Goal: Task Accomplishment & Management: Complete application form

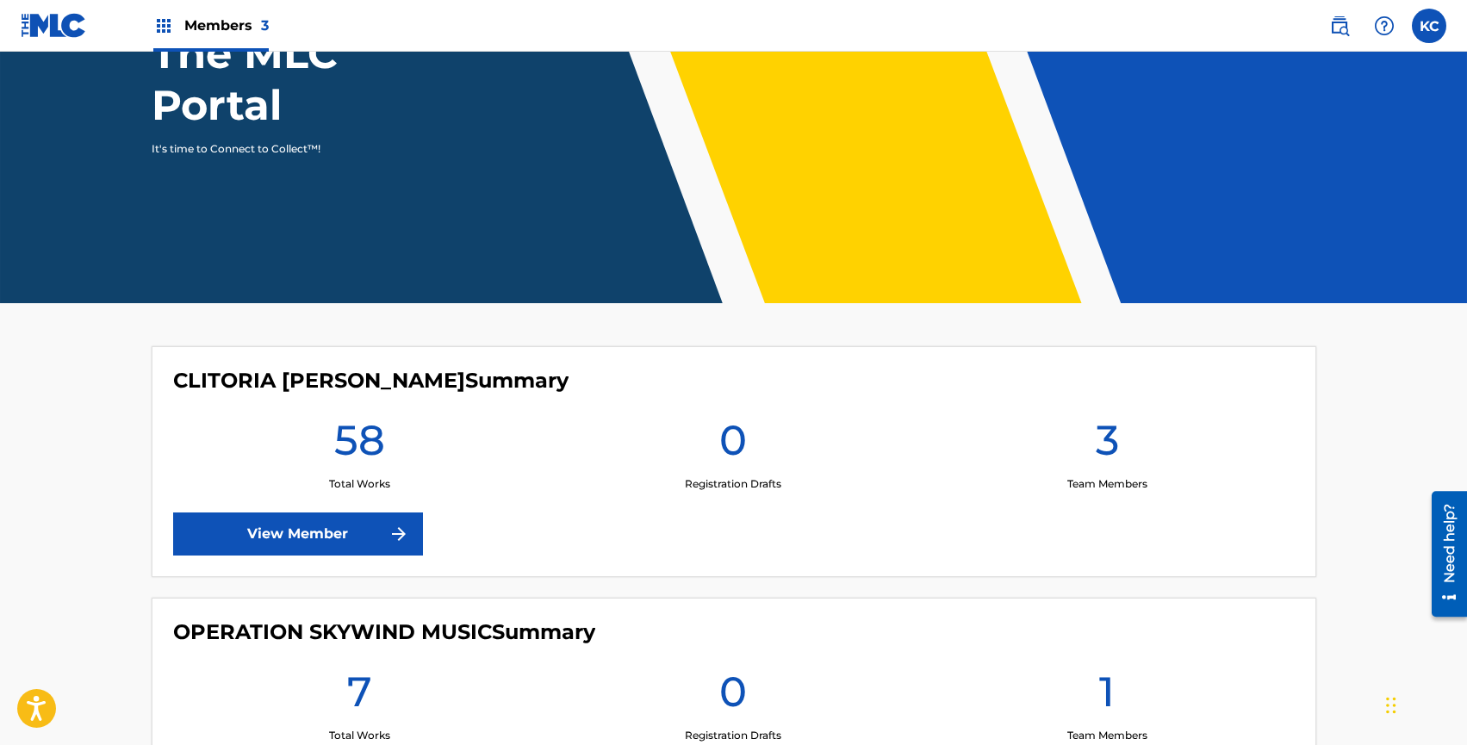
scroll to position [292, 0]
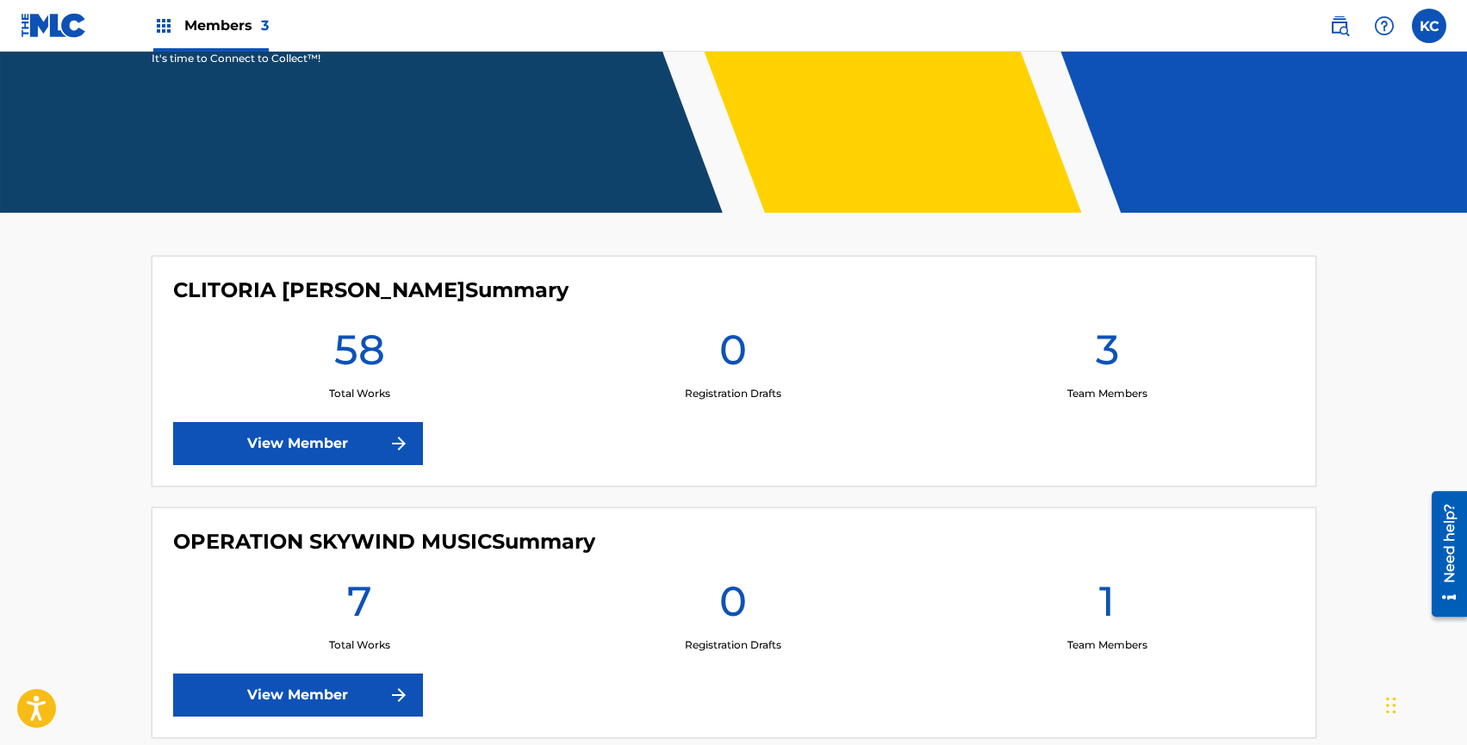
click at [358, 446] on link "View Member" at bounding box center [298, 443] width 250 height 43
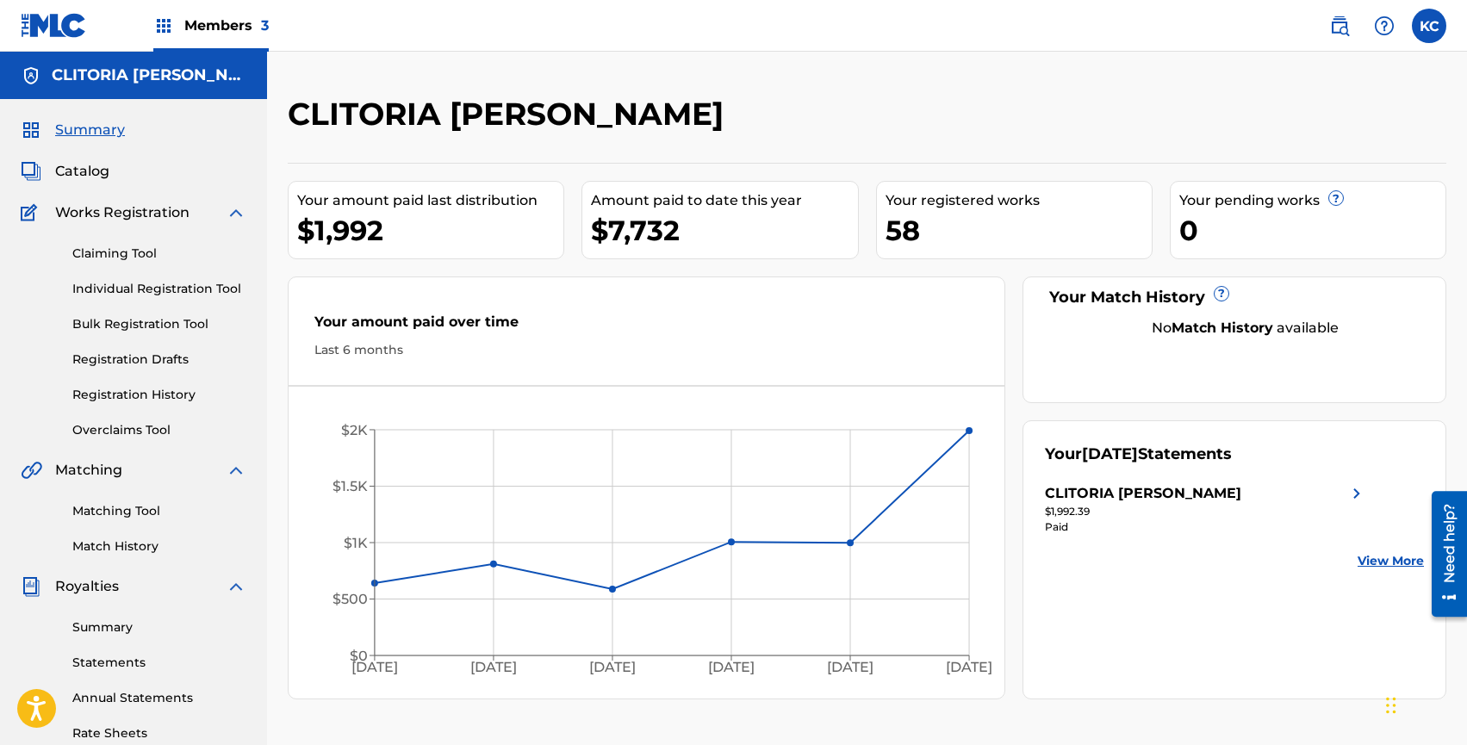
click at [101, 171] on span "Catalog" at bounding box center [82, 171] width 54 height 21
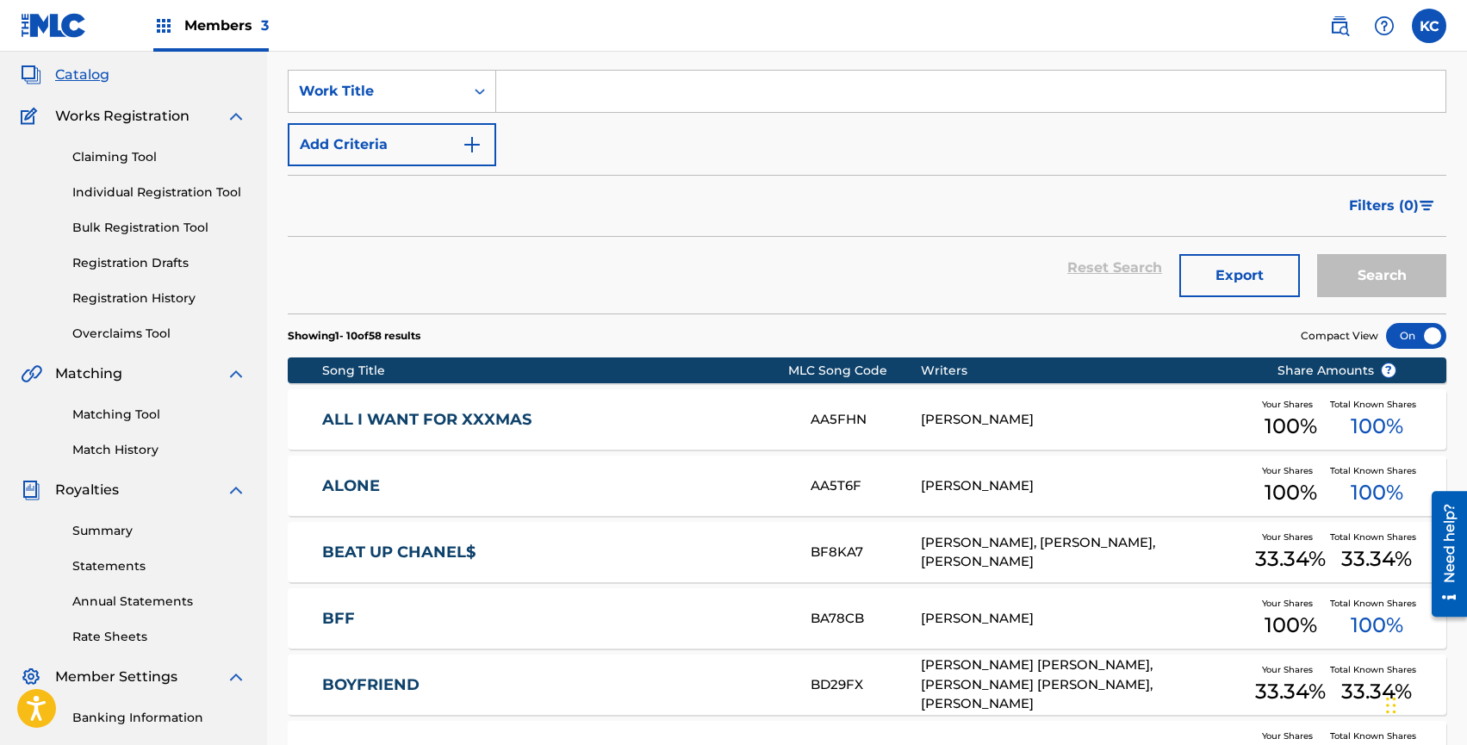
scroll to position [48, 0]
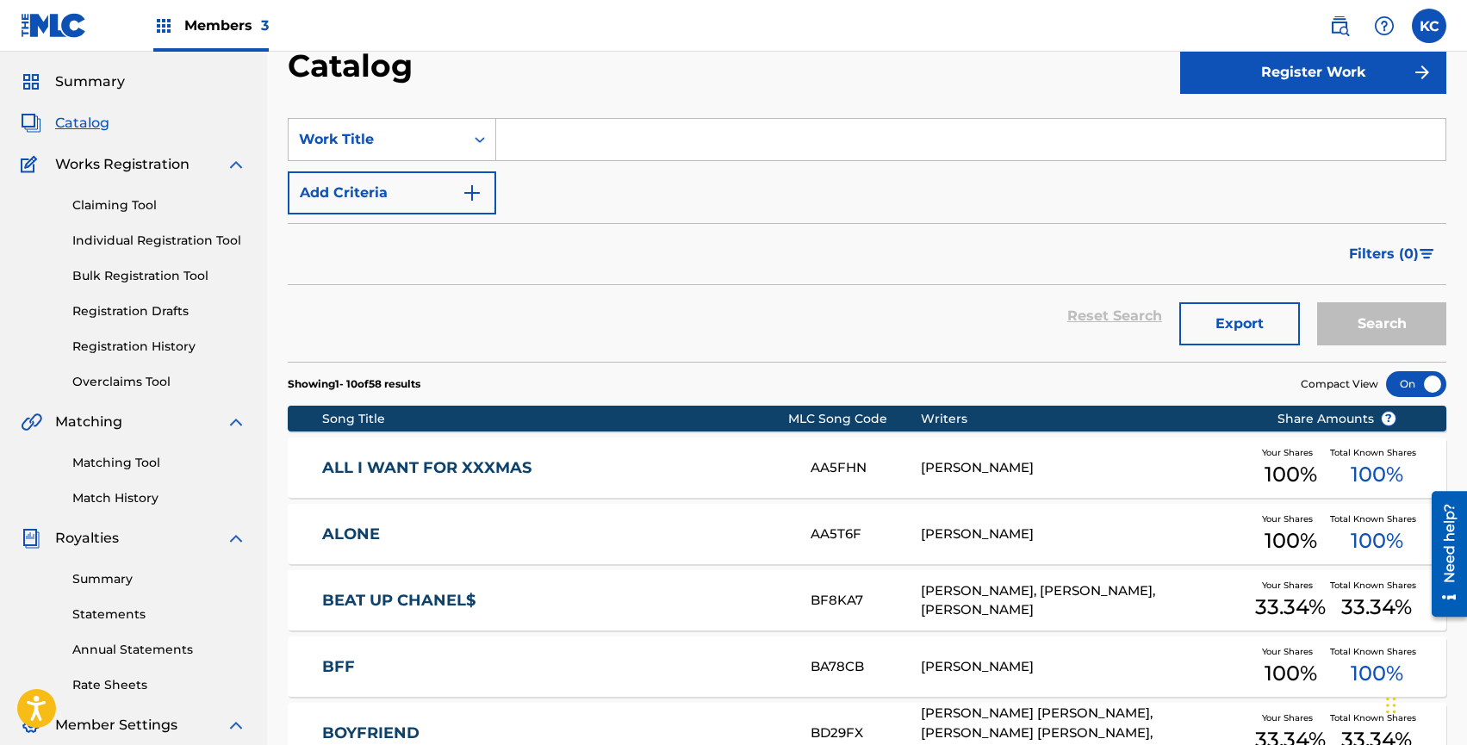
click at [619, 134] on input "Search Form" at bounding box center [970, 139] width 949 height 41
type input "attention"
click at [1317, 302] on button "Search" at bounding box center [1381, 323] width 129 height 43
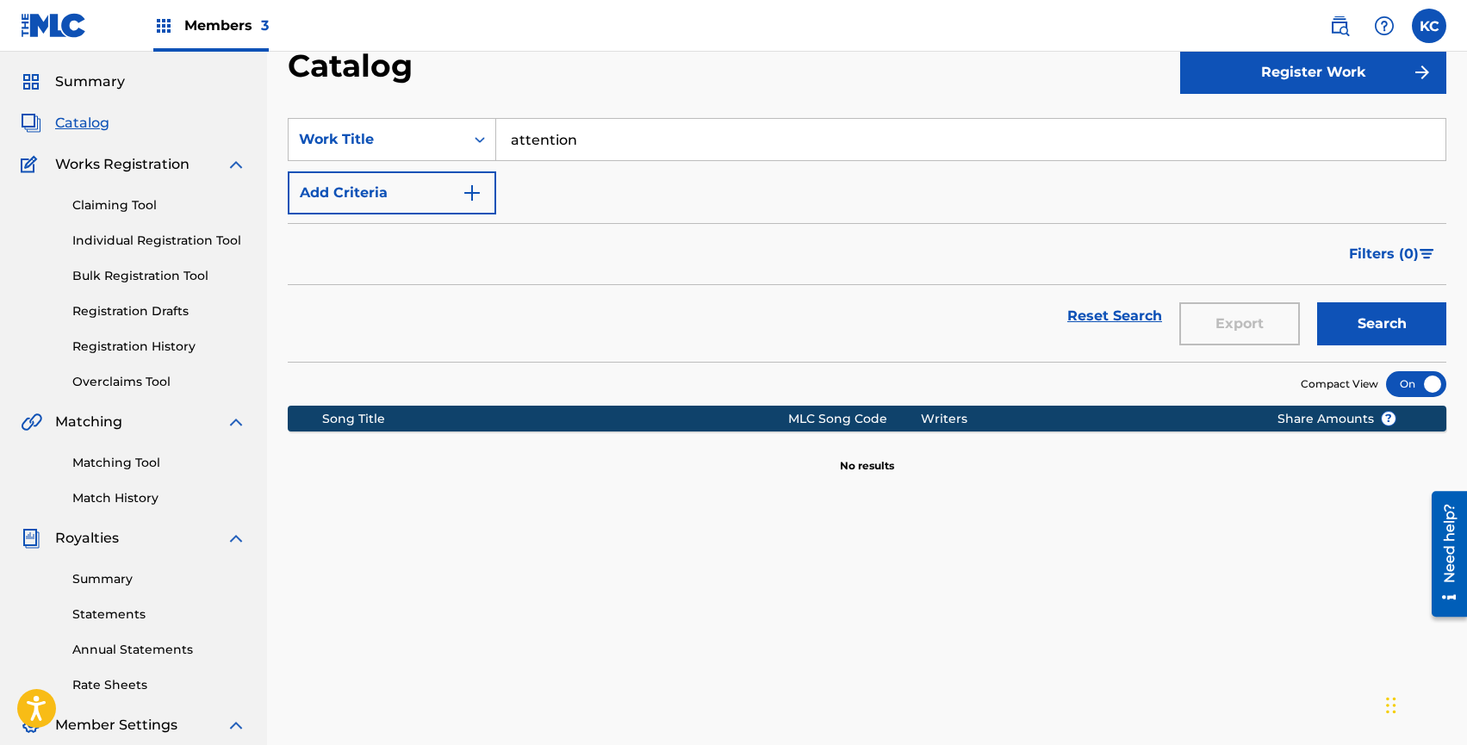
click at [1259, 84] on button "Register Work" at bounding box center [1313, 72] width 266 height 43
click at [1244, 121] on link "Individual" at bounding box center [1313, 128] width 266 height 41
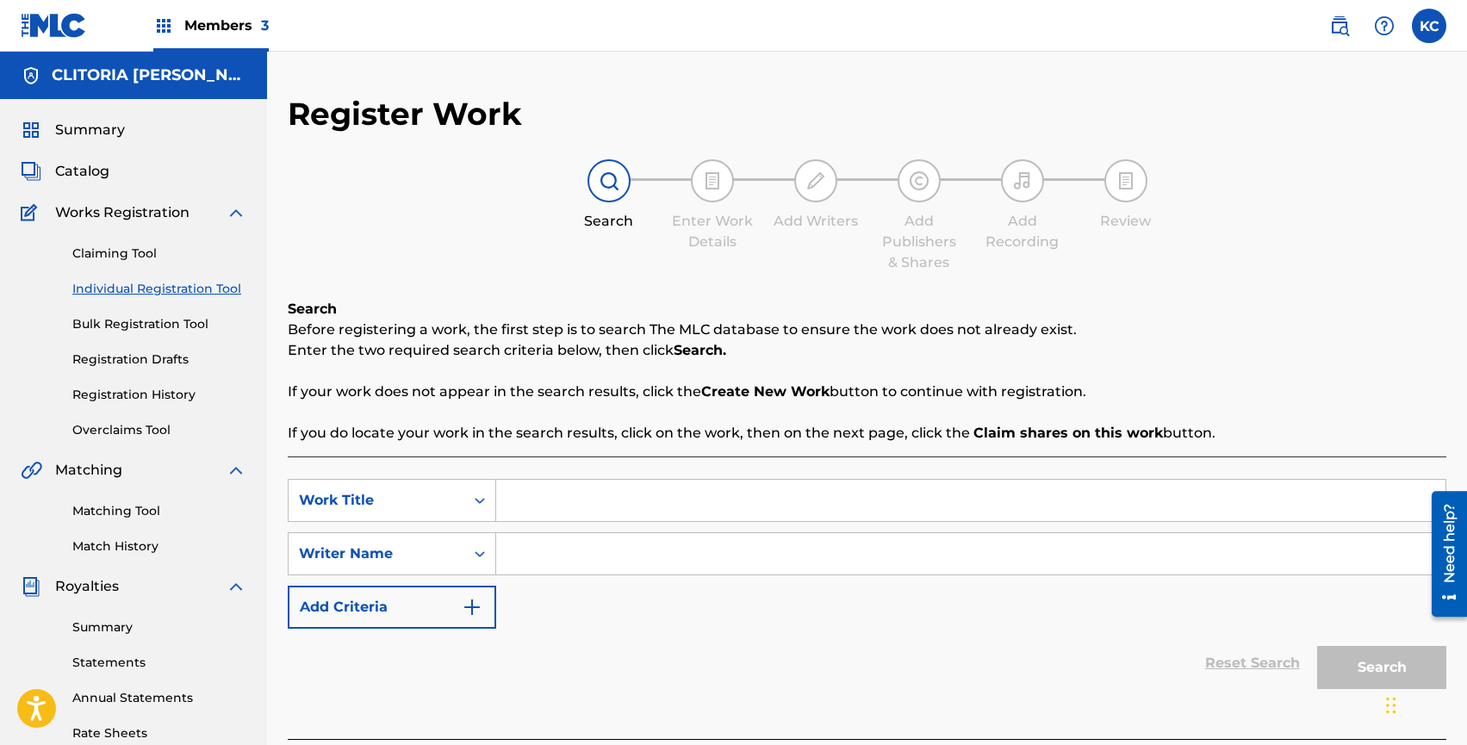
click at [561, 512] on input "Search Form" at bounding box center [970, 500] width 949 height 41
click at [578, 501] on input "Search Form" at bounding box center [970, 500] width 949 height 41
type input "attention"
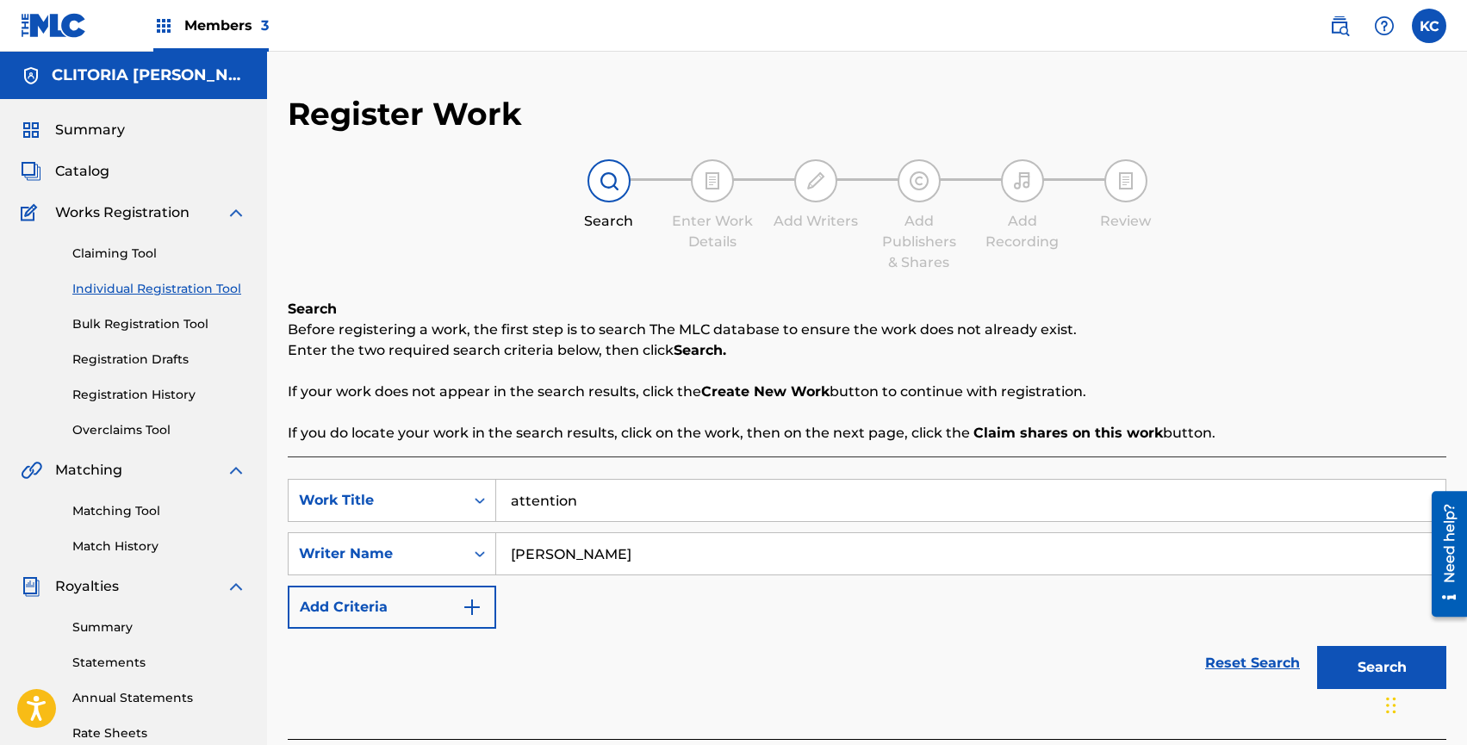
click at [1317, 646] on button "Search" at bounding box center [1381, 667] width 129 height 43
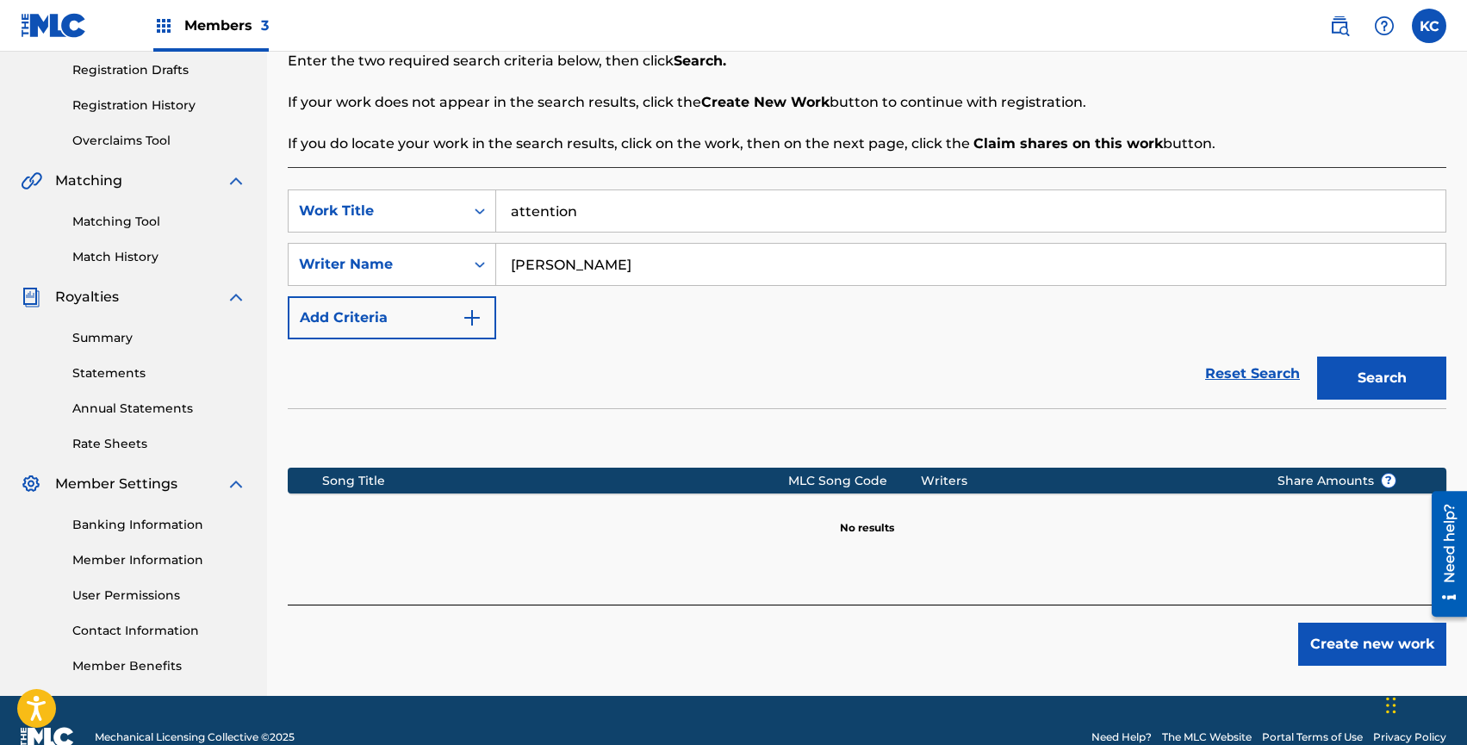
scroll to position [303, 0]
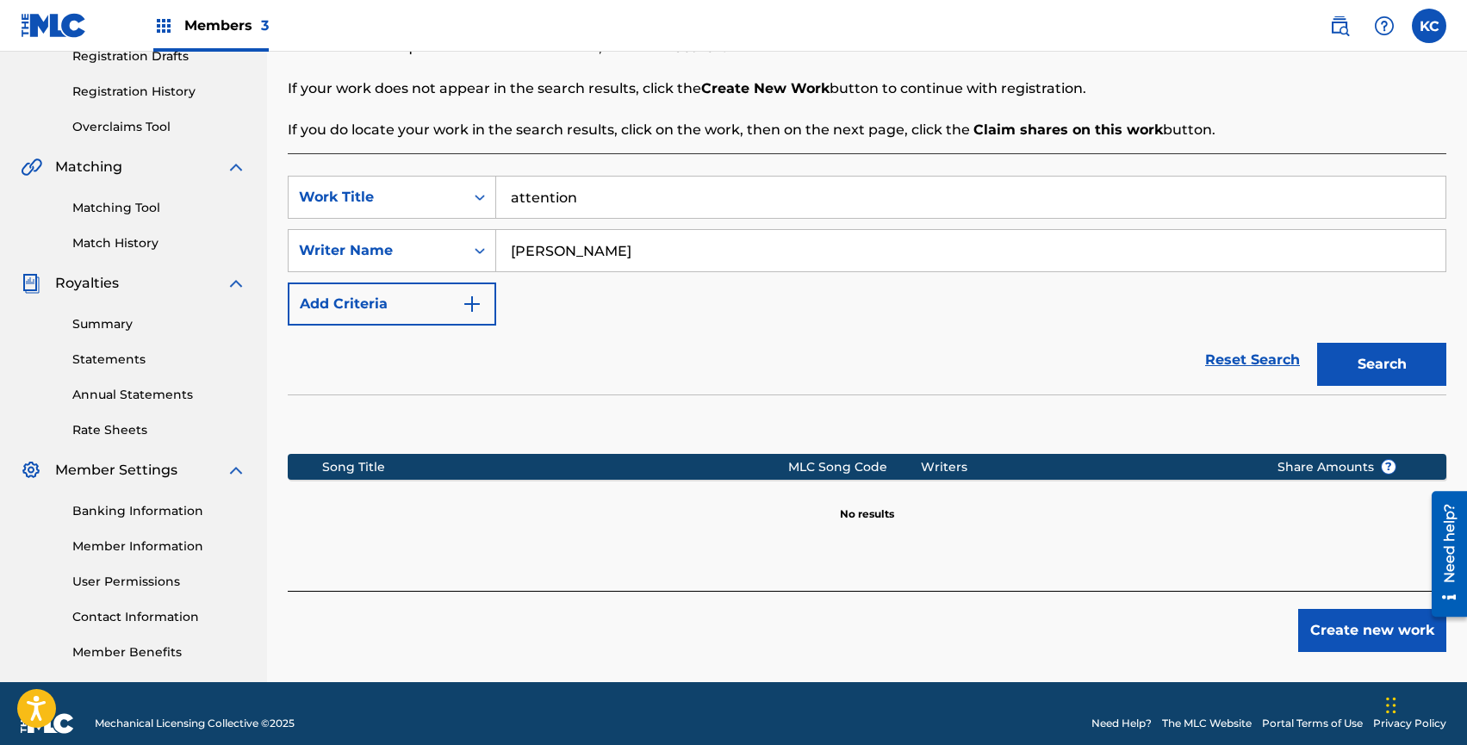
click at [565, 240] on input "[PERSON_NAME]" at bounding box center [970, 250] width 949 height 41
click at [562, 243] on input "[PERSON_NAME]" at bounding box center [970, 250] width 949 height 41
click at [1317, 343] on button "Search" at bounding box center [1381, 364] width 129 height 43
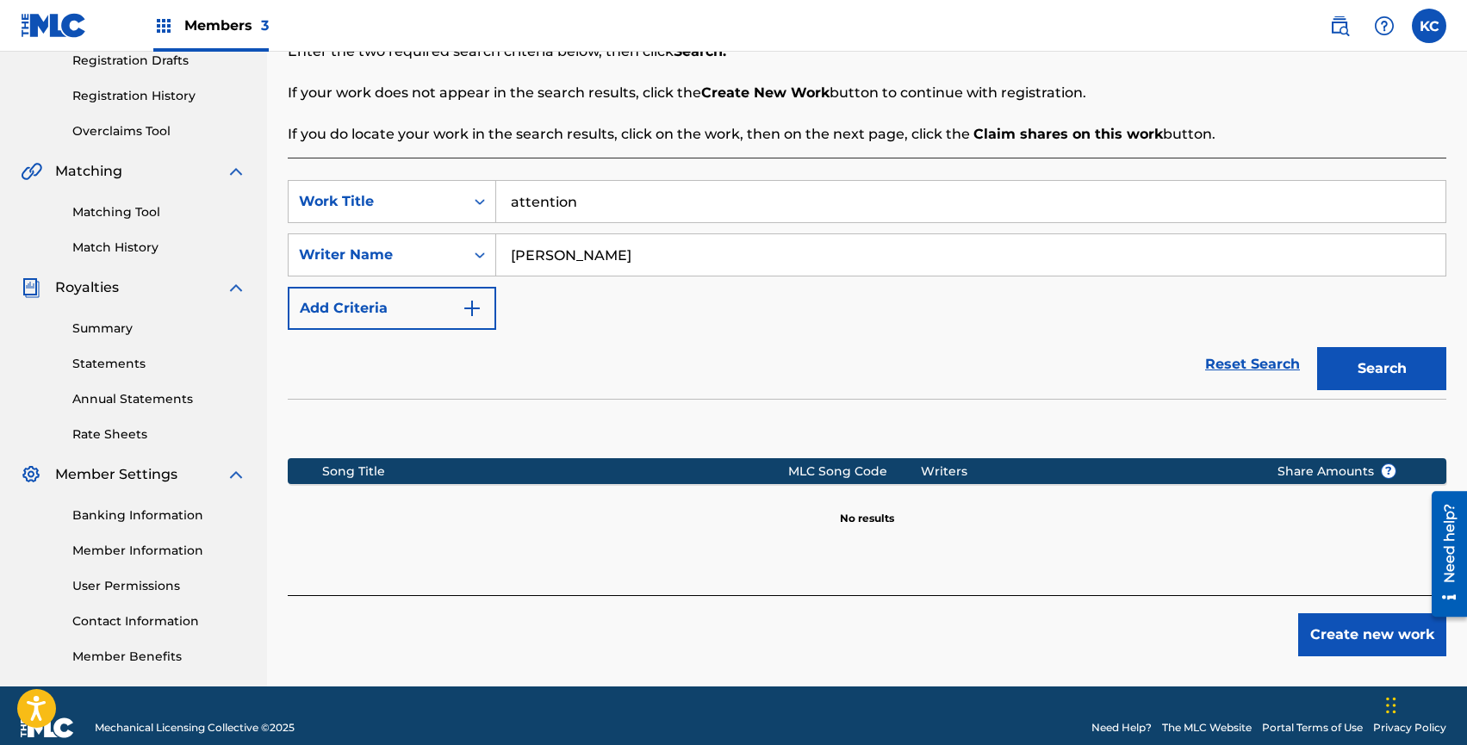
click at [609, 241] on input "[PERSON_NAME]" at bounding box center [970, 254] width 949 height 41
drag, startPoint x: 467, startPoint y: 249, endPoint x: 373, endPoint y: 255, distance: 94.1
click at [371, 255] on div "SearchWithCriteria125db1ca-8d9d-4567-b90f-7ba25f3cb80c Writer Name [PERSON_NAME]" at bounding box center [867, 254] width 1159 height 43
click at [524, 255] on input "[PERSON_NAME]" at bounding box center [970, 254] width 949 height 41
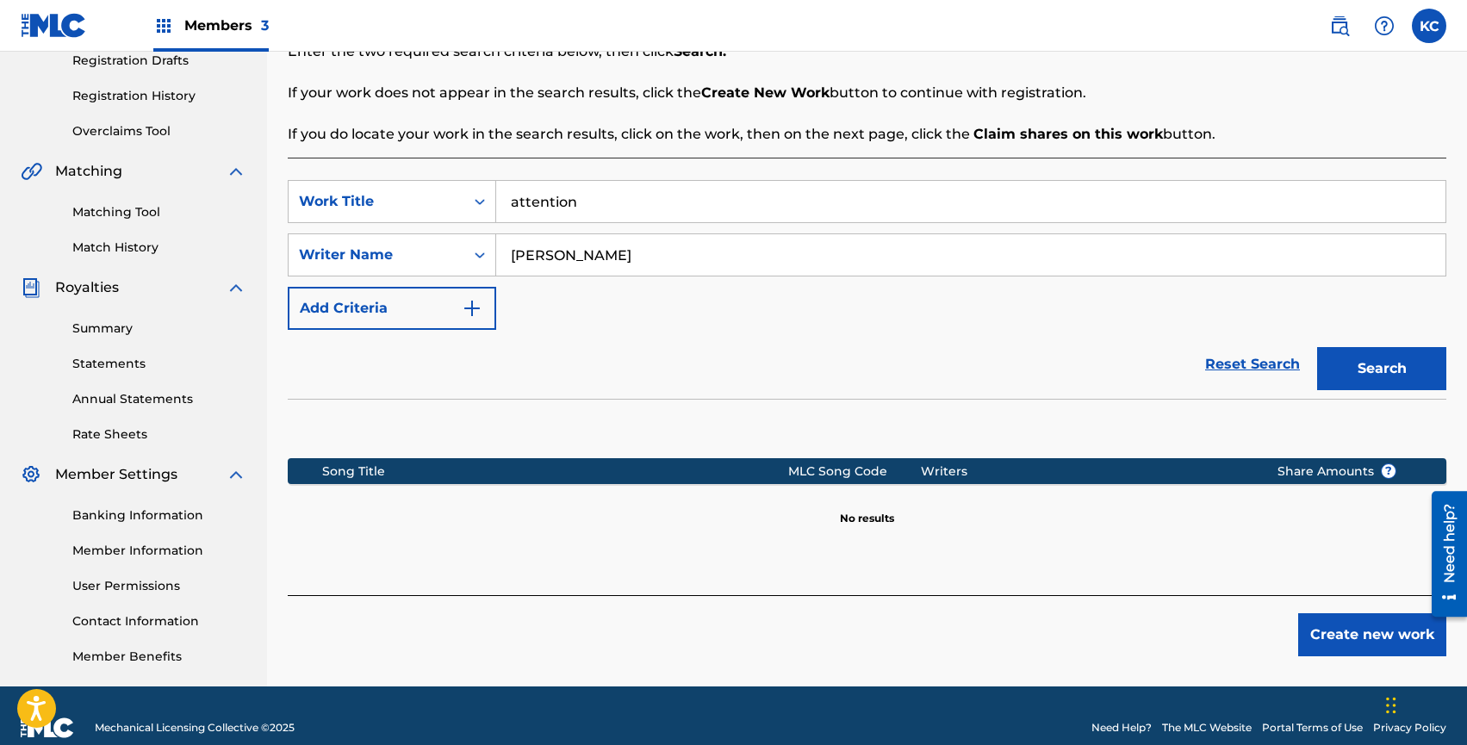
type input "[PERSON_NAME]"
click at [1317, 347] on button "Search" at bounding box center [1381, 368] width 129 height 43
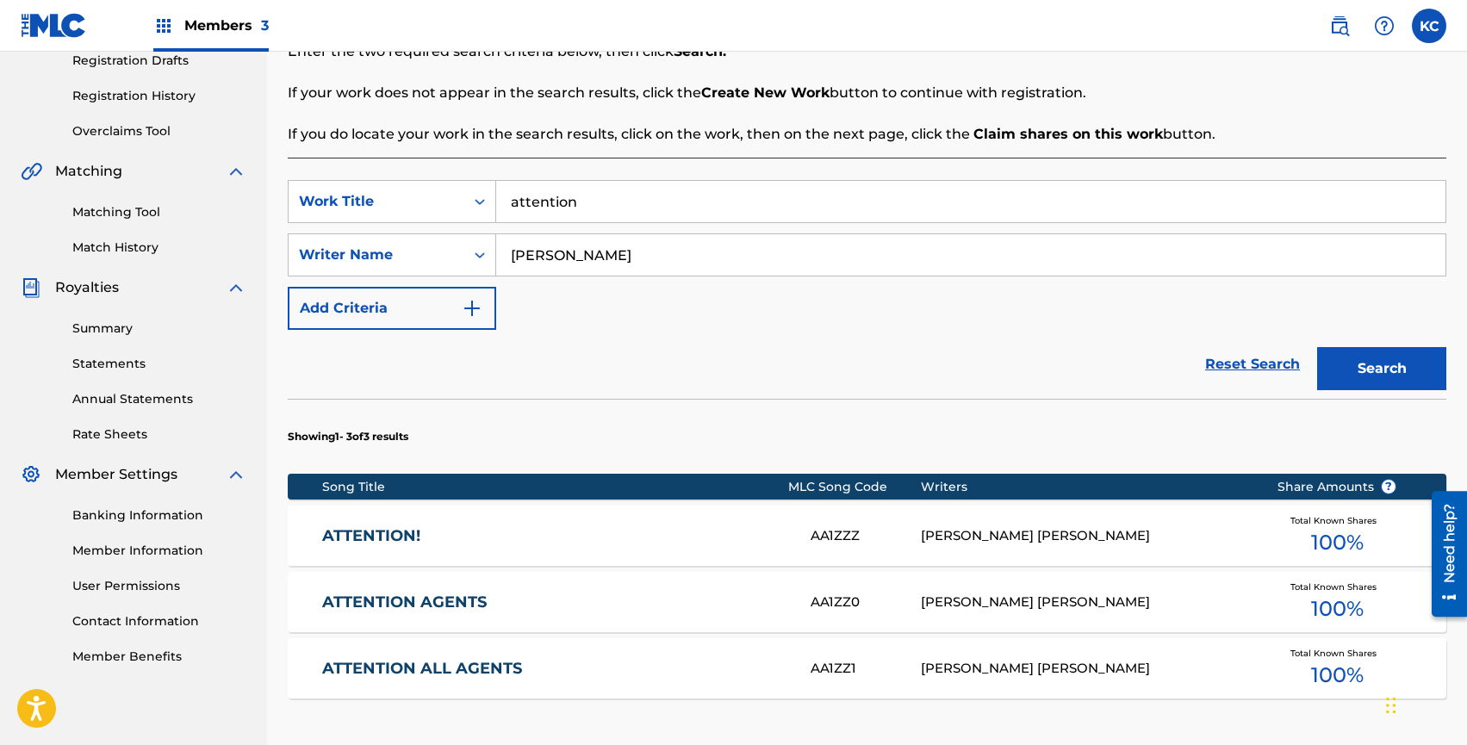
click at [768, 544] on link "ATTENTION!" at bounding box center [554, 536] width 465 height 20
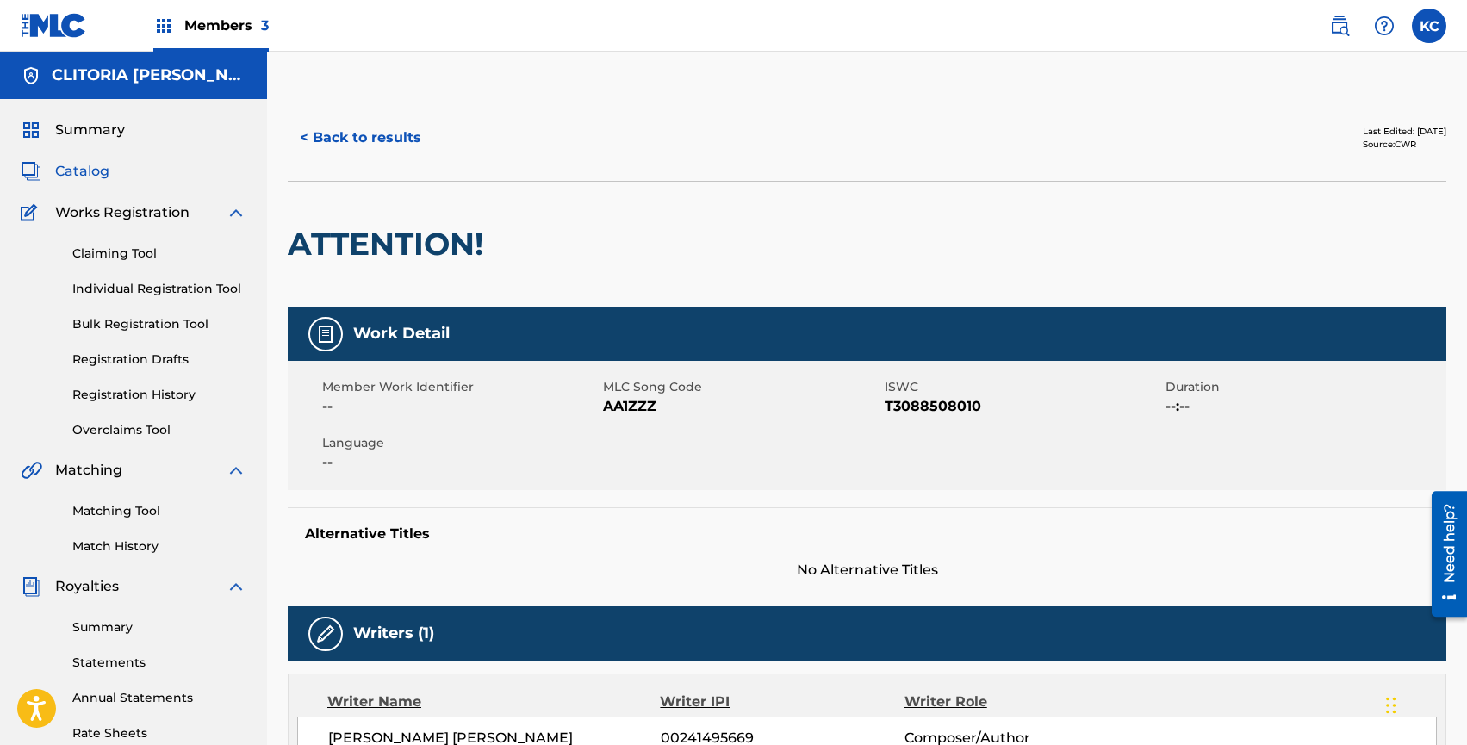
click at [361, 133] on button "< Back to results" at bounding box center [361, 137] width 146 height 43
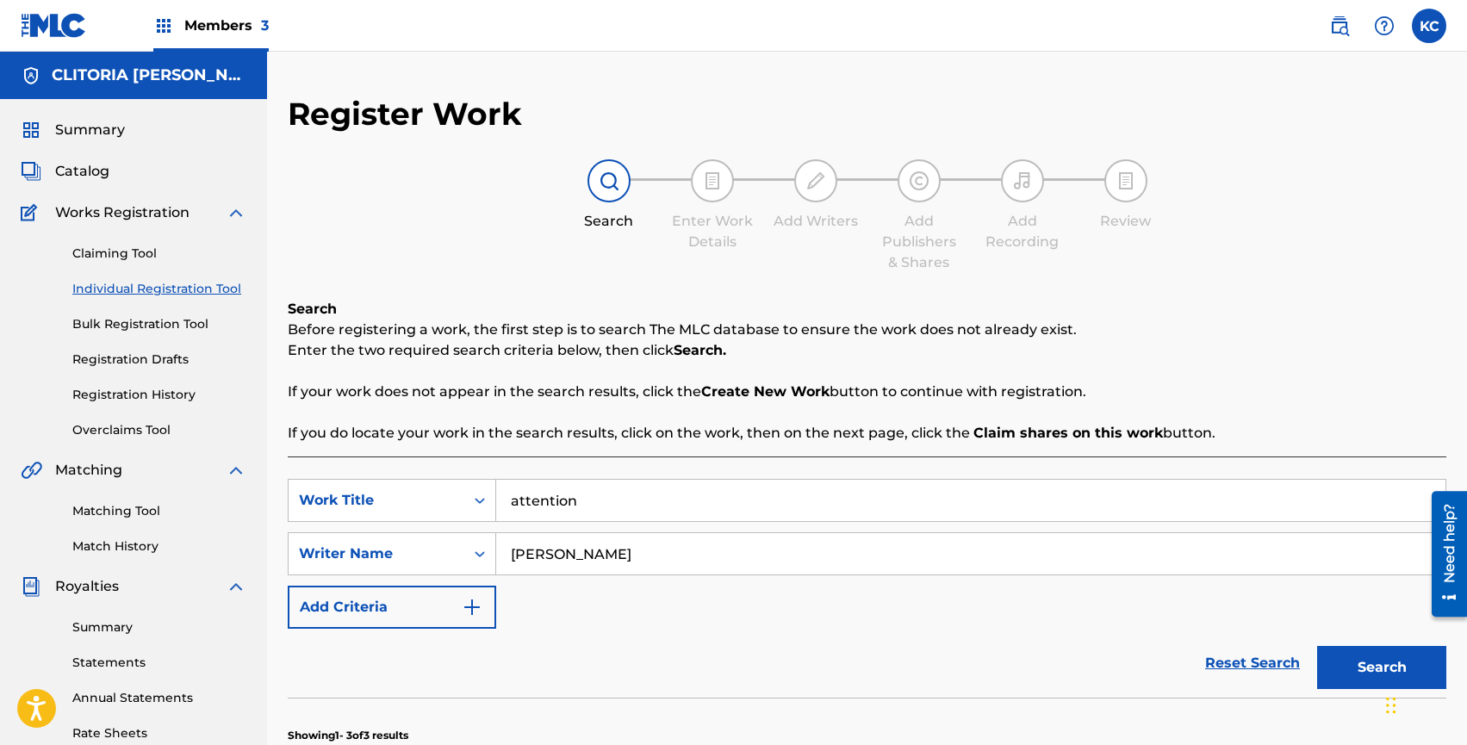
click at [88, 126] on span "Summary" at bounding box center [90, 130] width 70 height 21
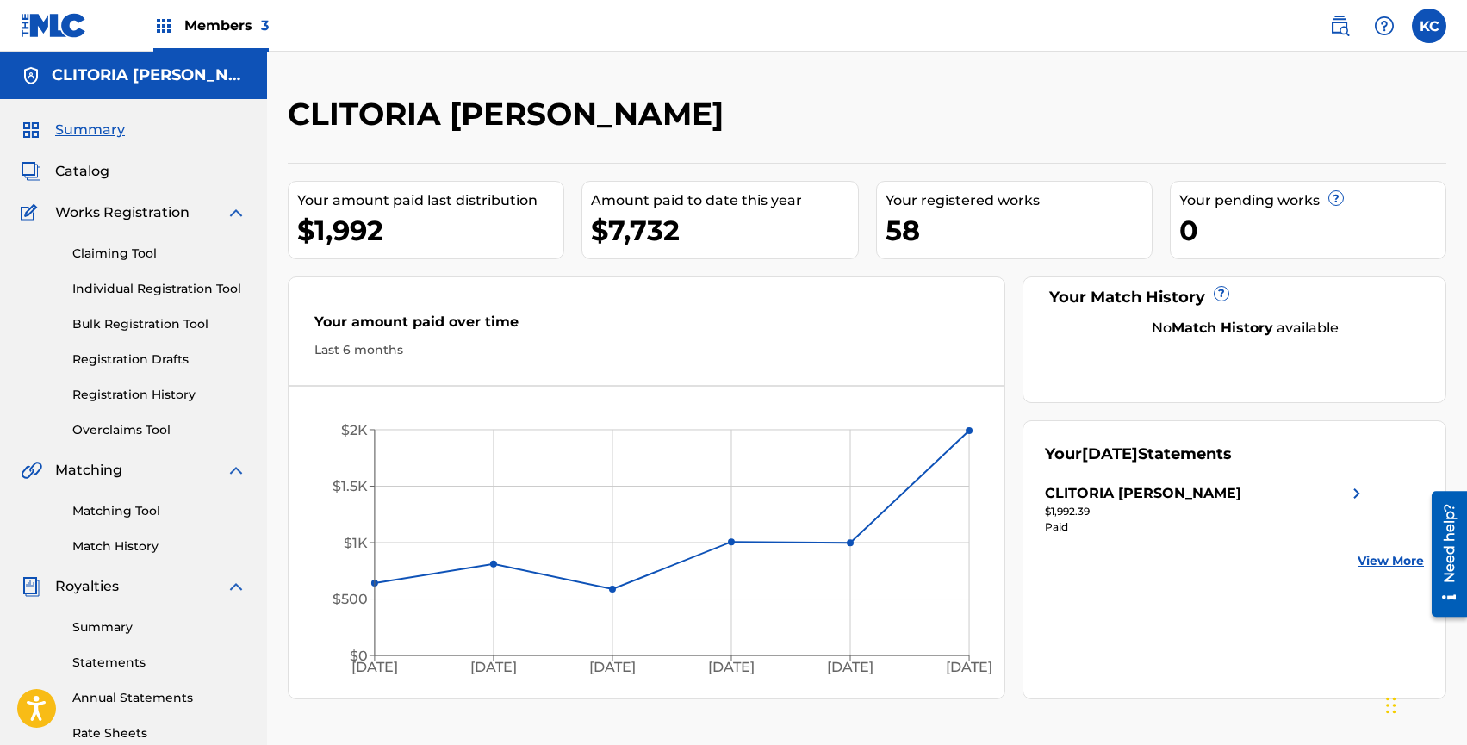
click at [138, 291] on link "Individual Registration Tool" at bounding box center [159, 289] width 174 height 18
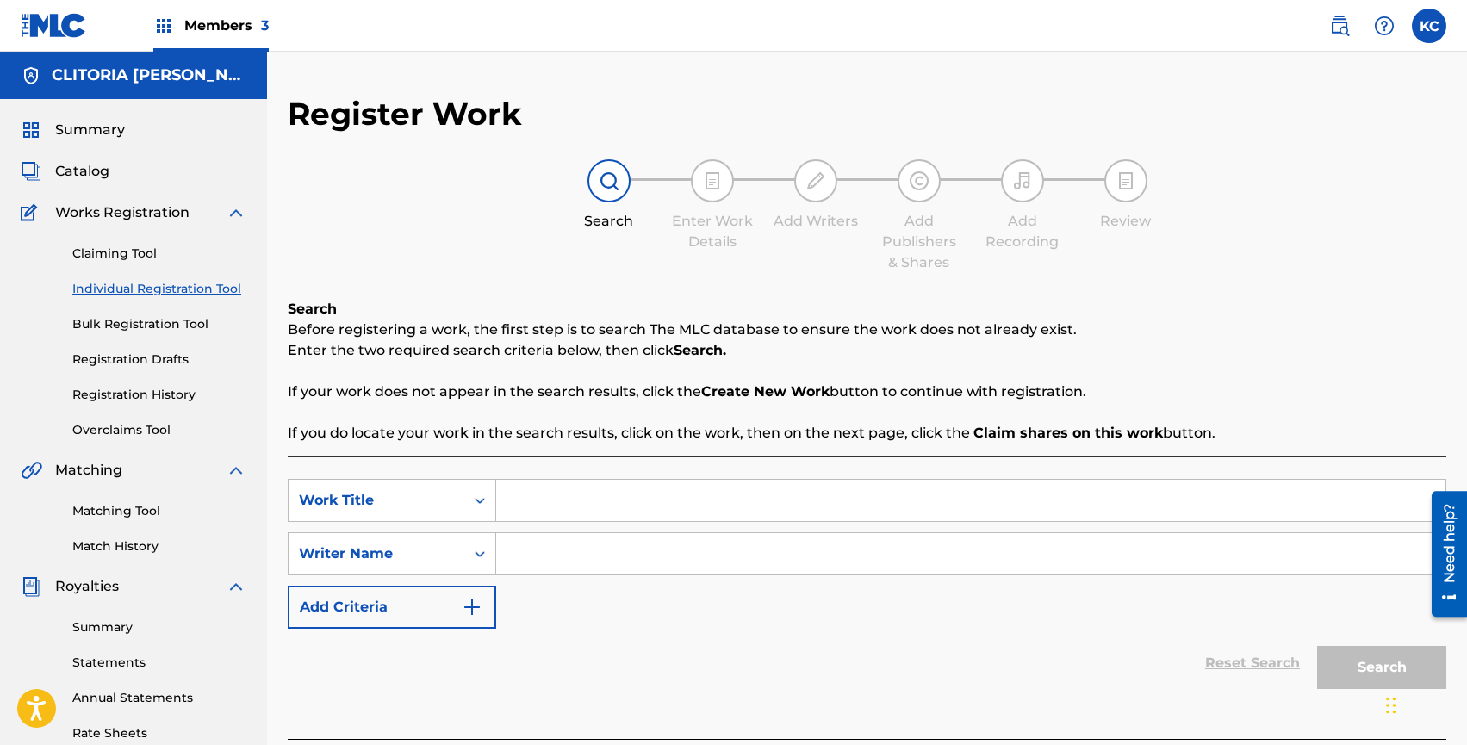
click at [608, 513] on input "Search Form" at bounding box center [970, 500] width 949 height 41
type input "attention"
click at [374, 550] on div "Writer Name" at bounding box center [392, 553] width 208 height 43
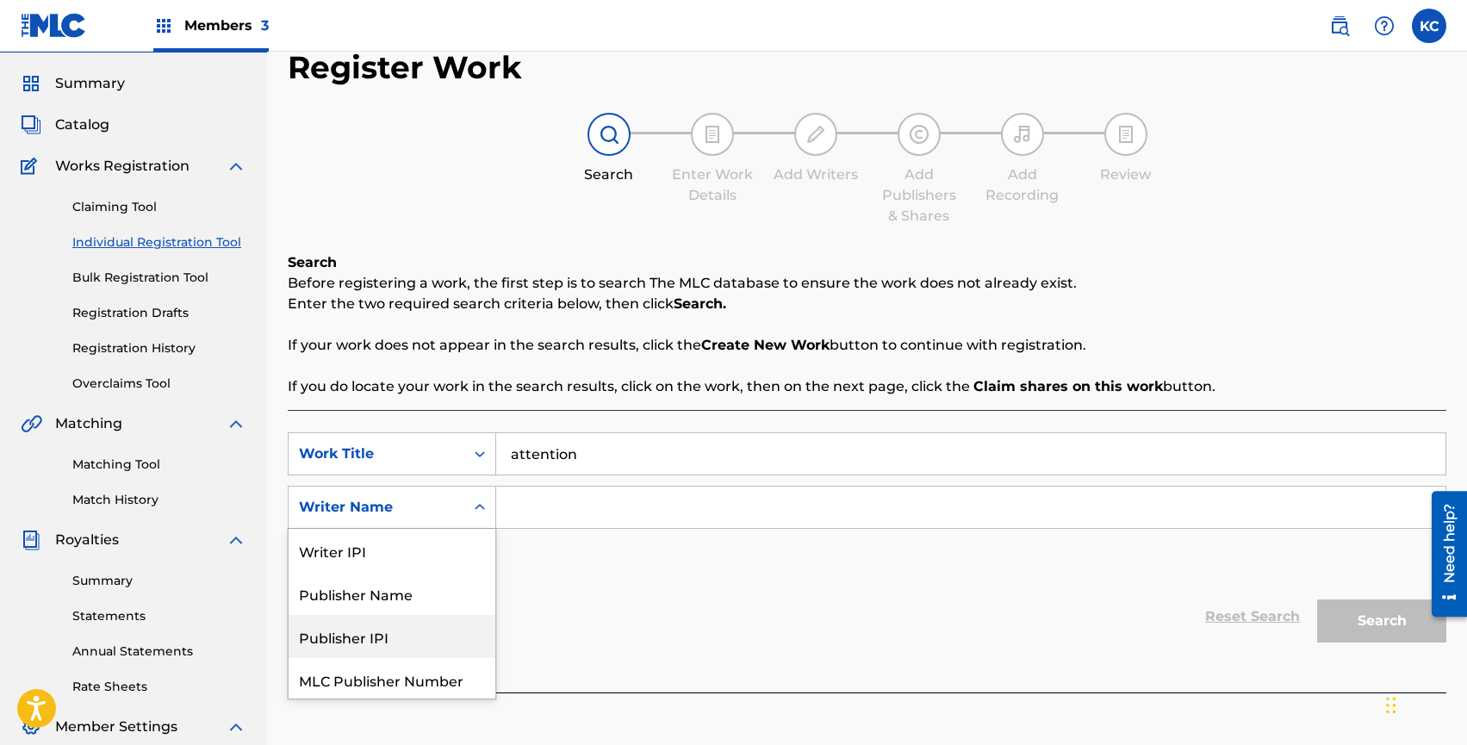
scroll to position [46, 0]
click at [569, 499] on input "Search Form" at bounding box center [970, 507] width 949 height 41
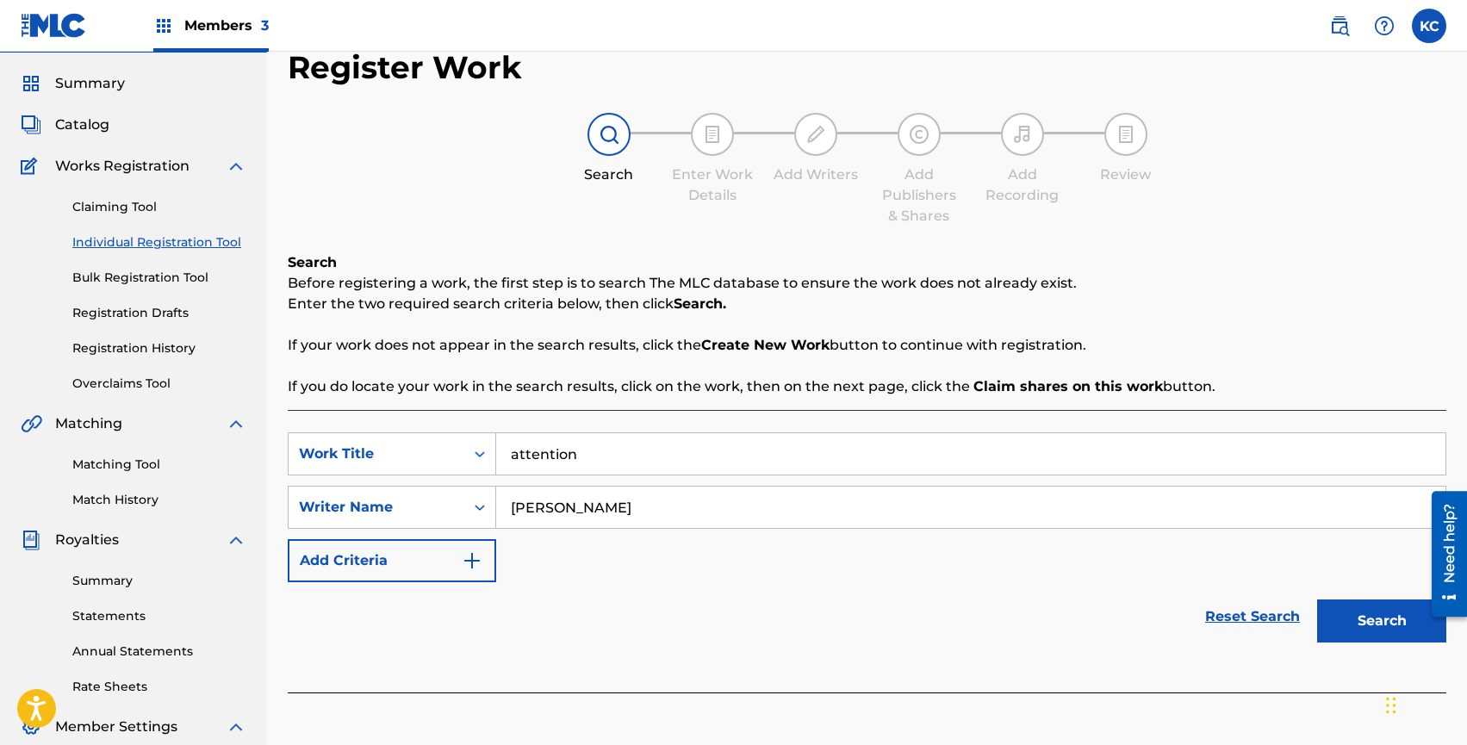
type input "[PERSON_NAME]"
click at [1317, 600] on button "Search" at bounding box center [1381, 621] width 129 height 43
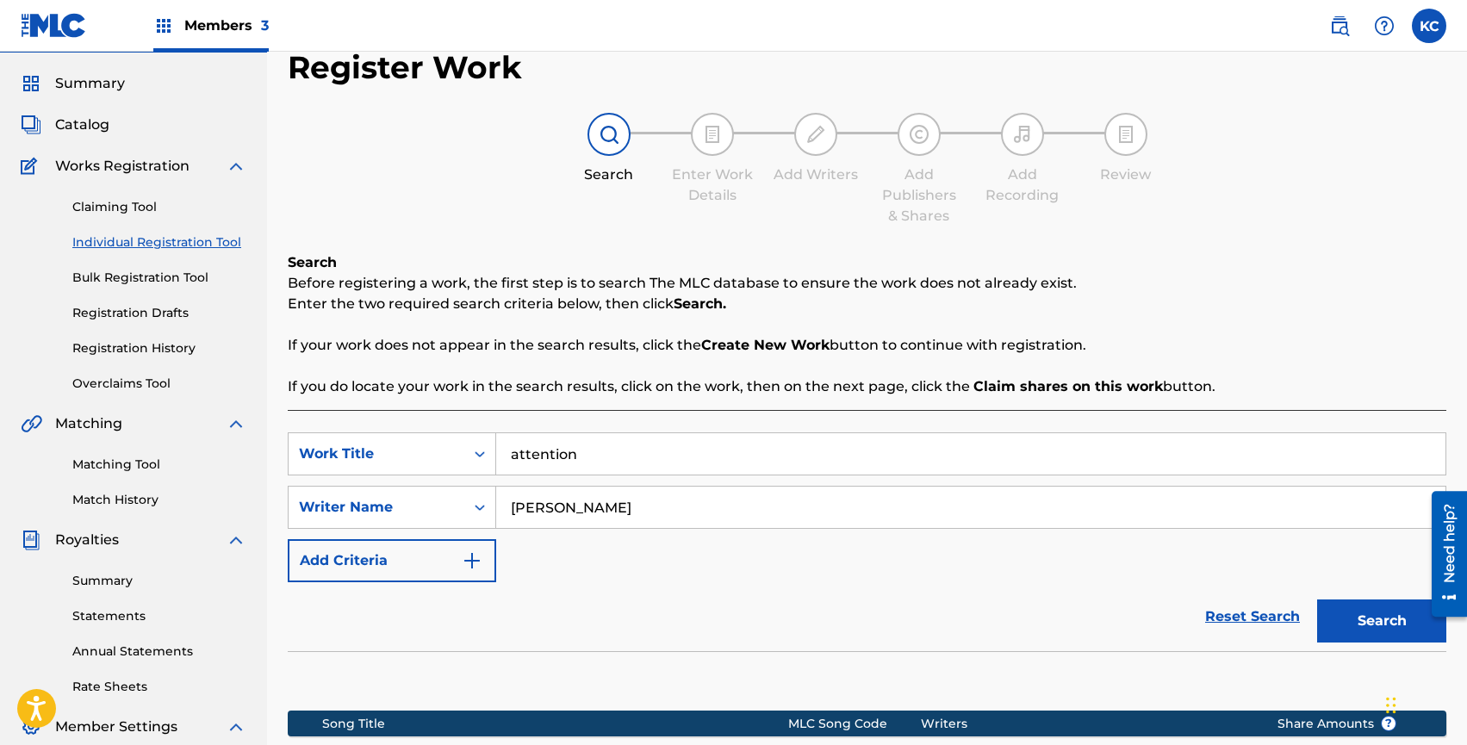
scroll to position [323, 0]
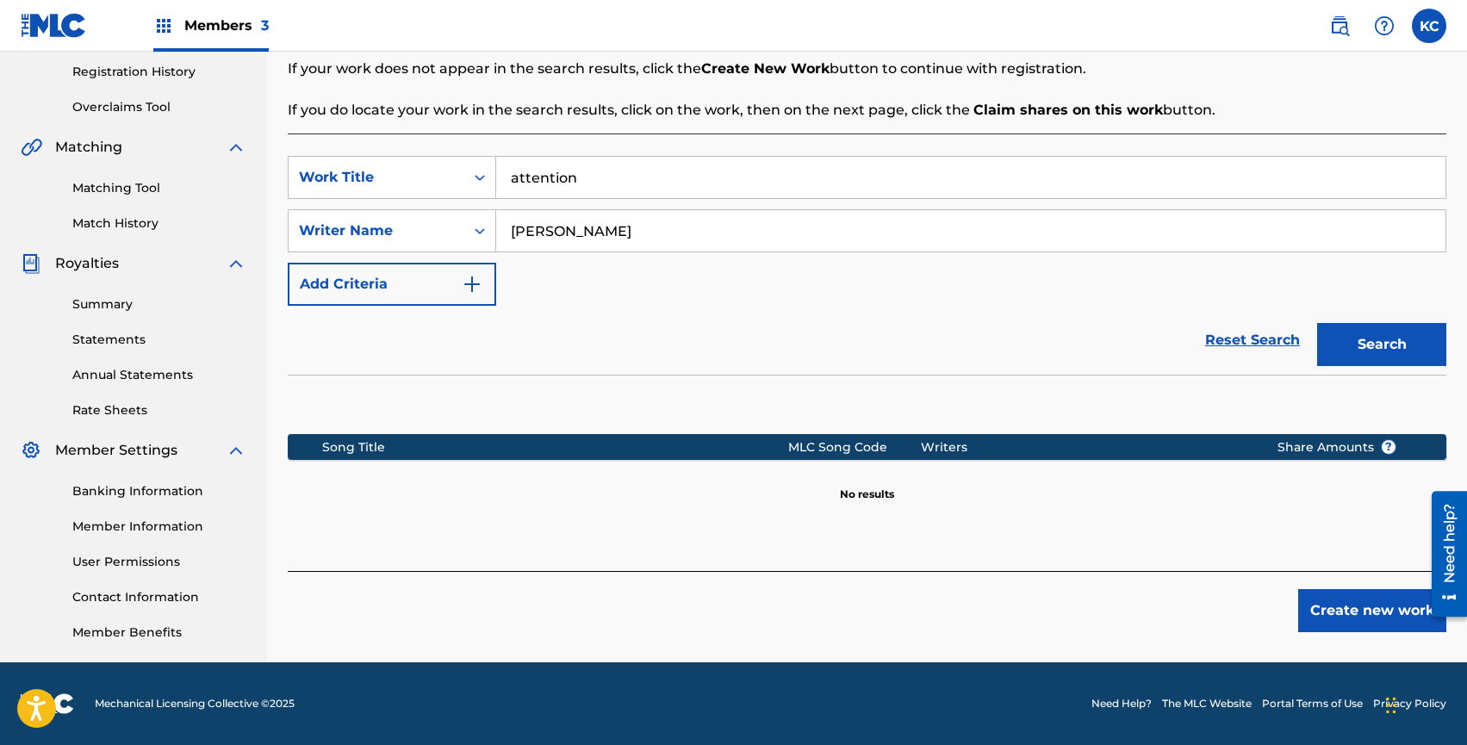
click at [1333, 614] on button "Create new work" at bounding box center [1372, 610] width 148 height 43
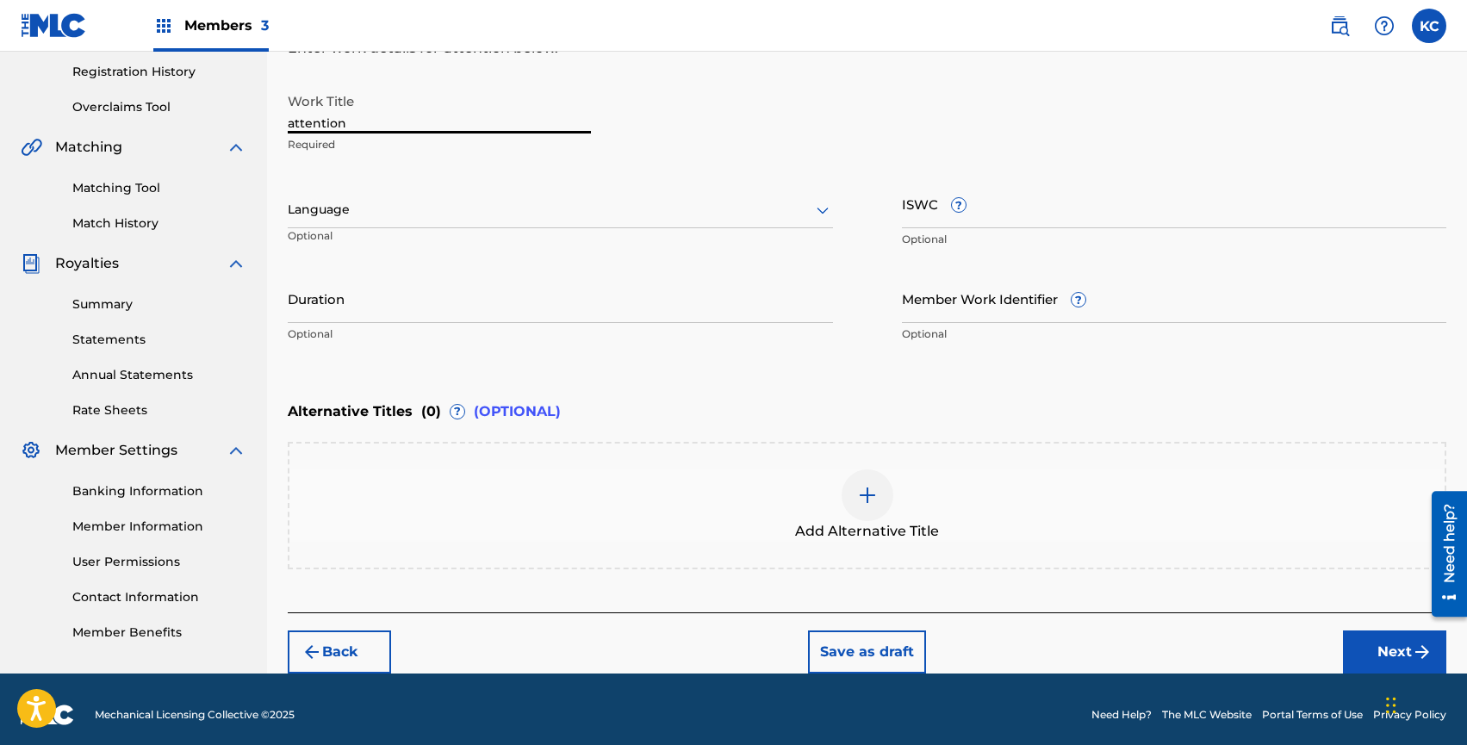
click at [353, 117] on input "attention" at bounding box center [439, 108] width 303 height 49
drag, startPoint x: 345, startPoint y: 122, endPoint x: 164, endPoint y: 134, distance: 181.3
click at [164, 134] on main "CLITORIA [PERSON_NAME] Summary Catalog Works Registration Claiming Tool Individ…" at bounding box center [733, 201] width 1467 height 945
click at [291, 125] on input "attention" at bounding box center [439, 108] width 303 height 49
click at [292, 125] on input "attention" at bounding box center [439, 108] width 303 height 49
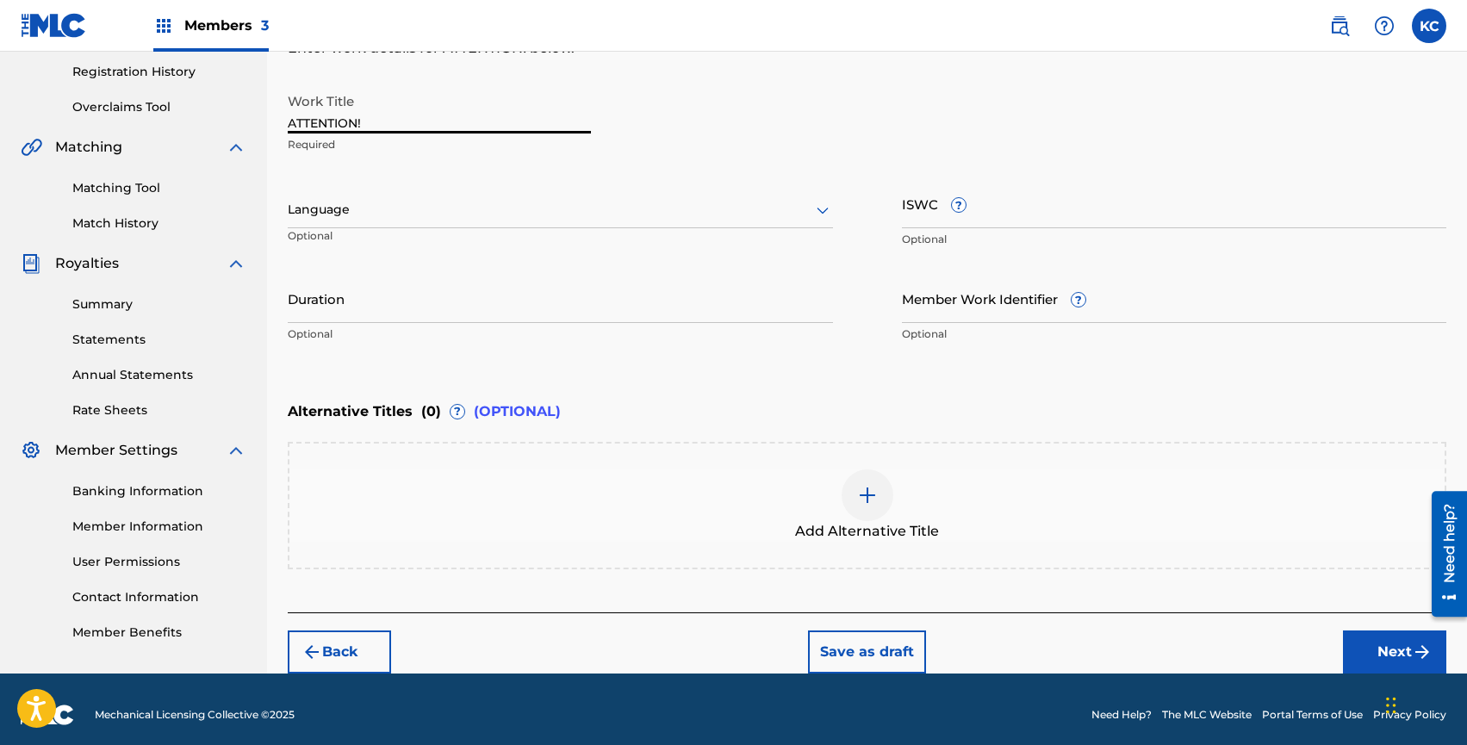
type input "ATTENTION!"
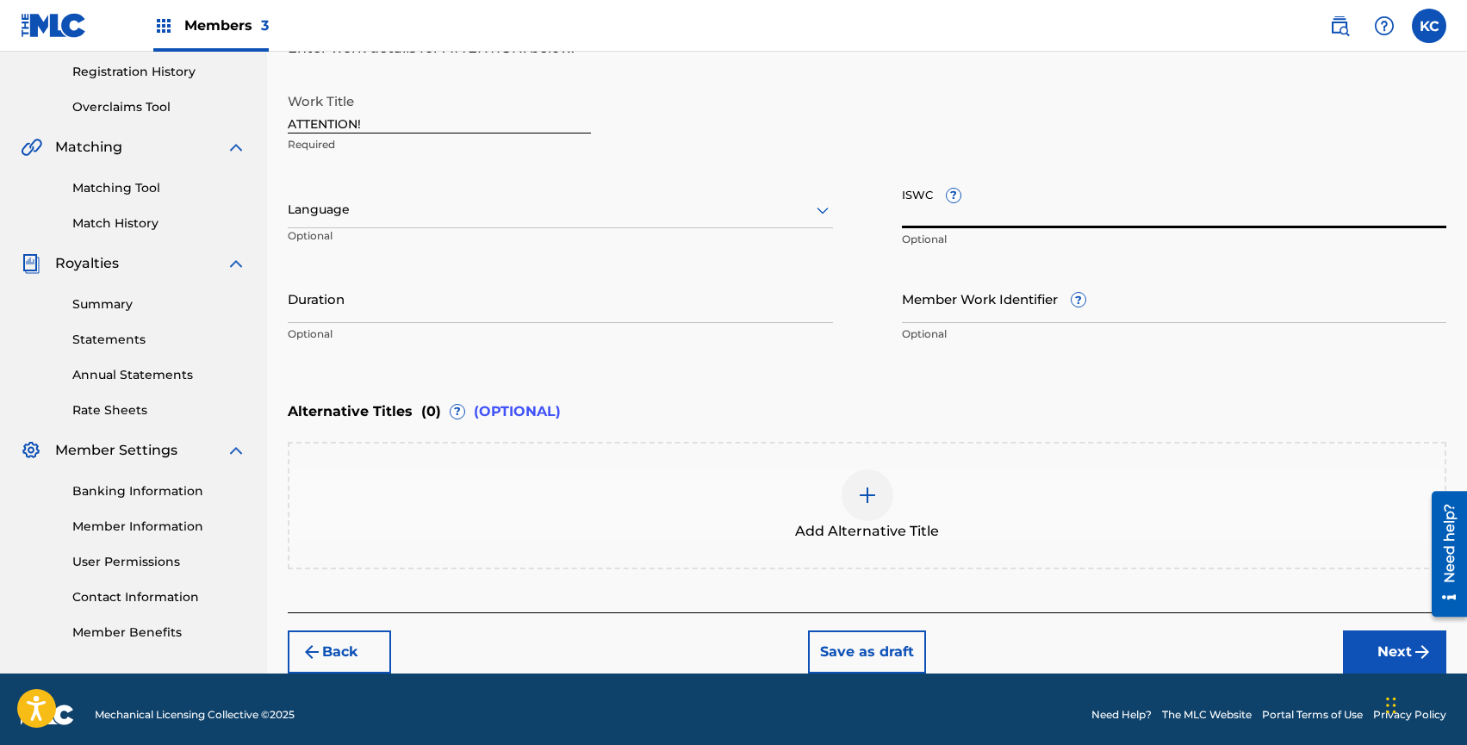
scroll to position [334, 0]
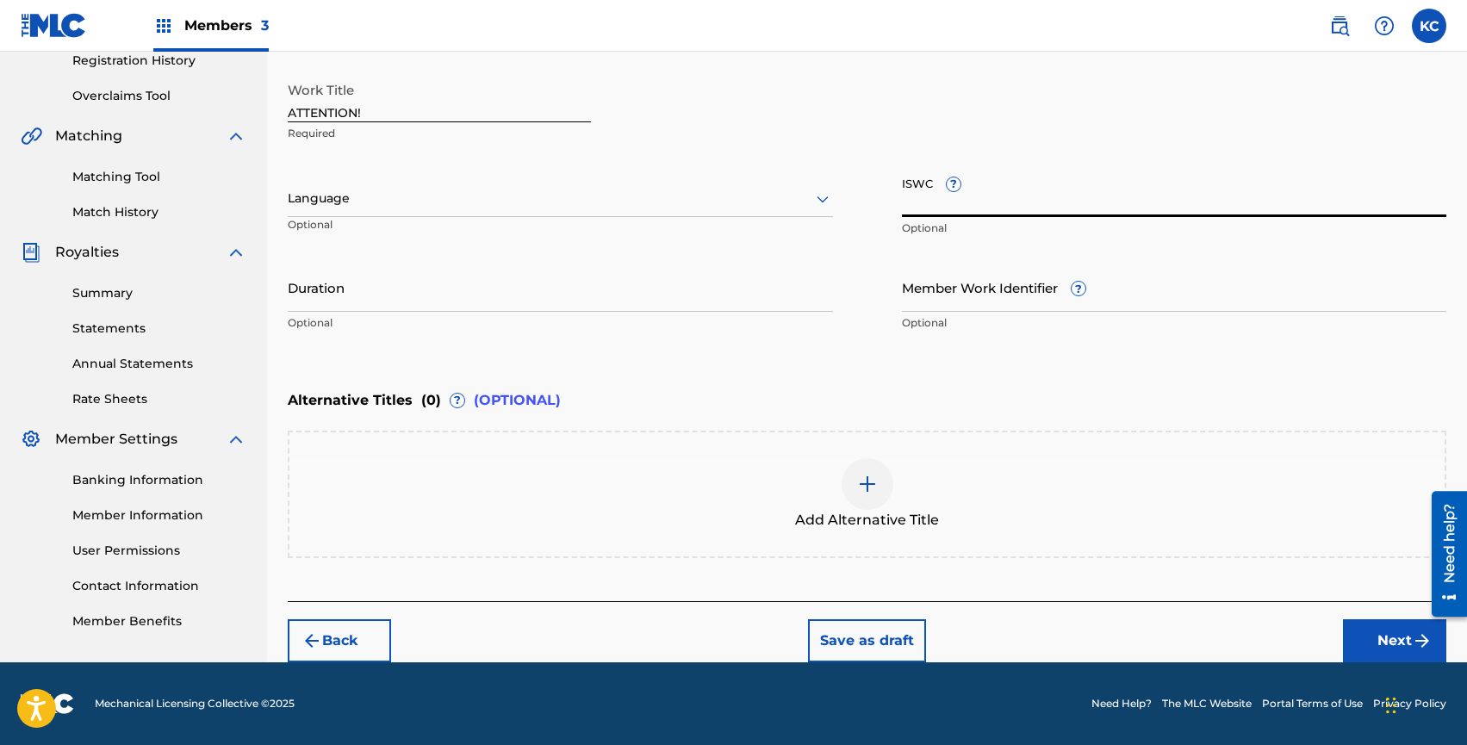
click at [1374, 630] on button "Next" at bounding box center [1394, 640] width 103 height 43
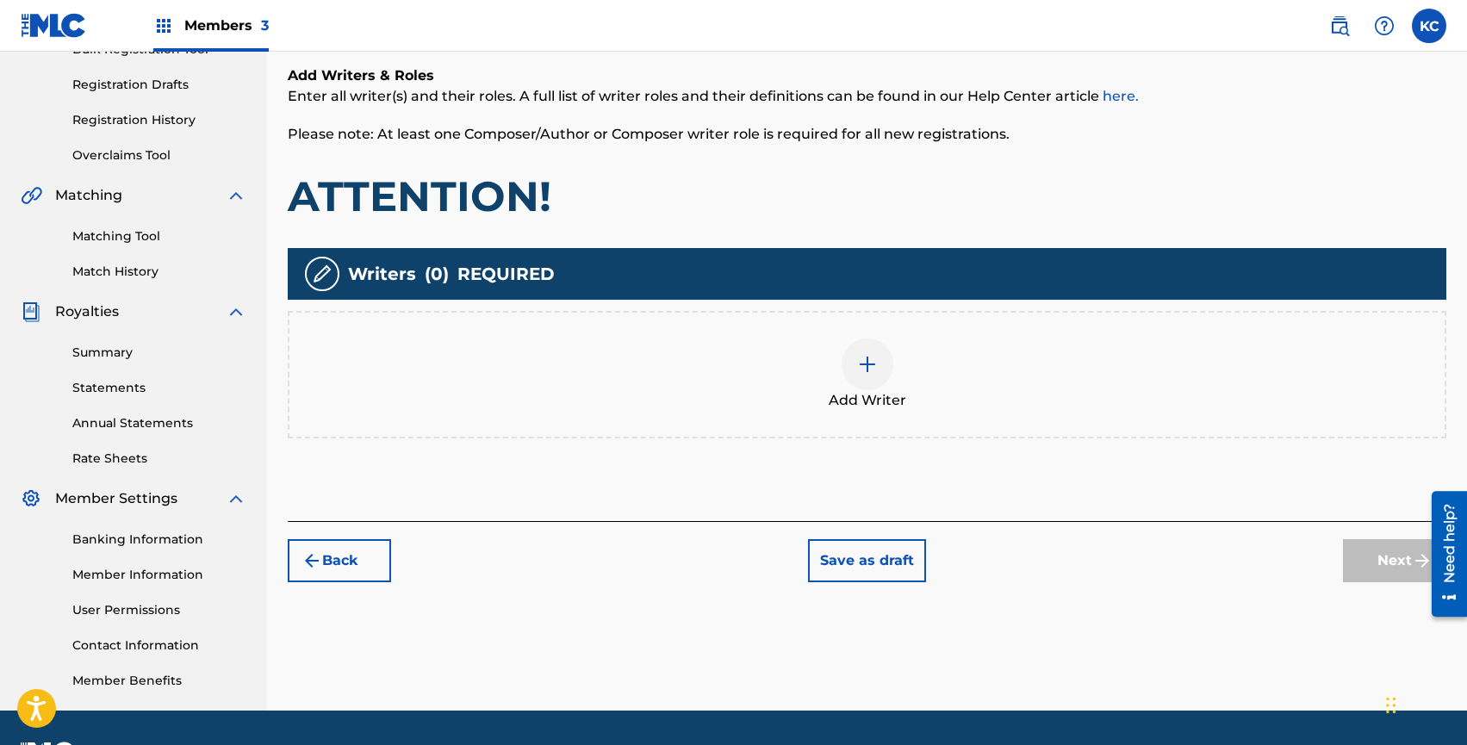
scroll to position [289, 0]
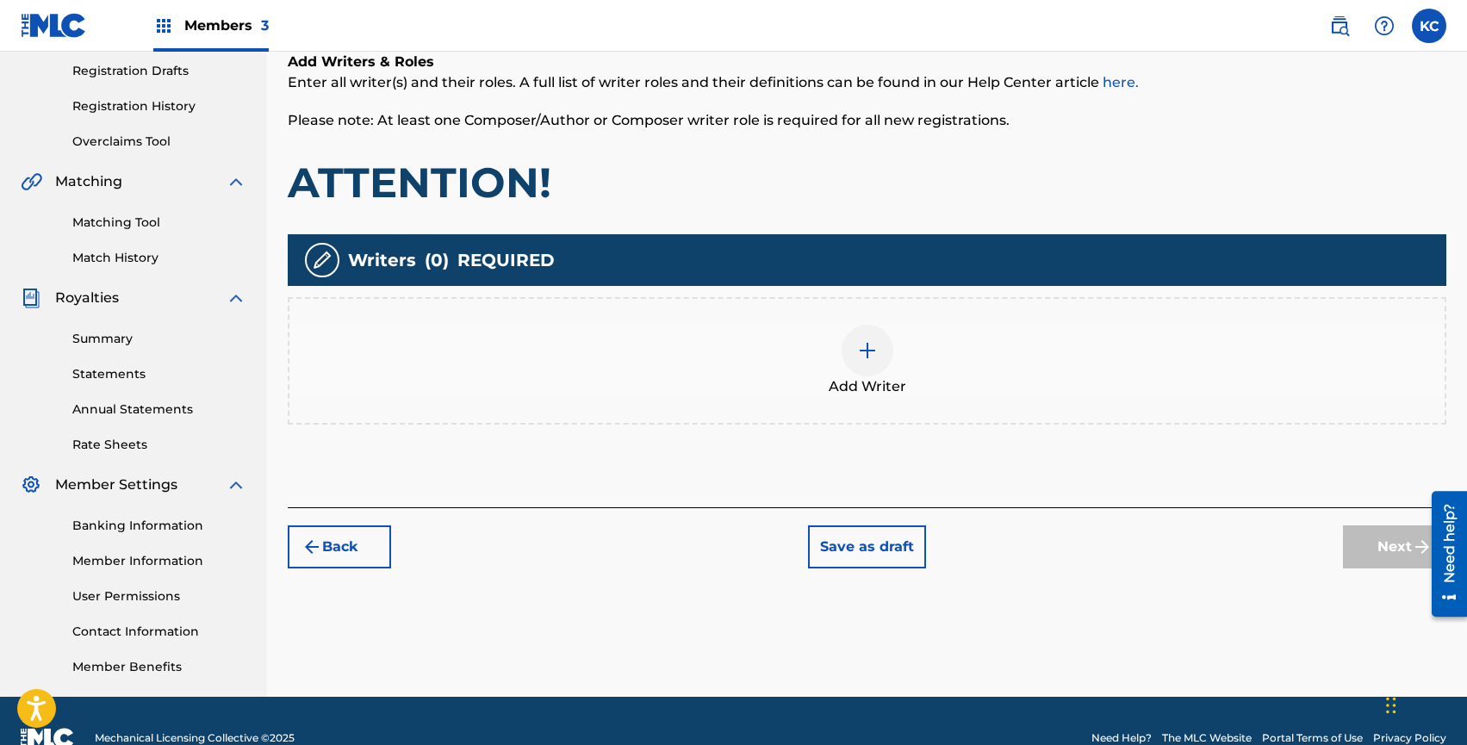
click at [889, 358] on div at bounding box center [868, 351] width 52 height 52
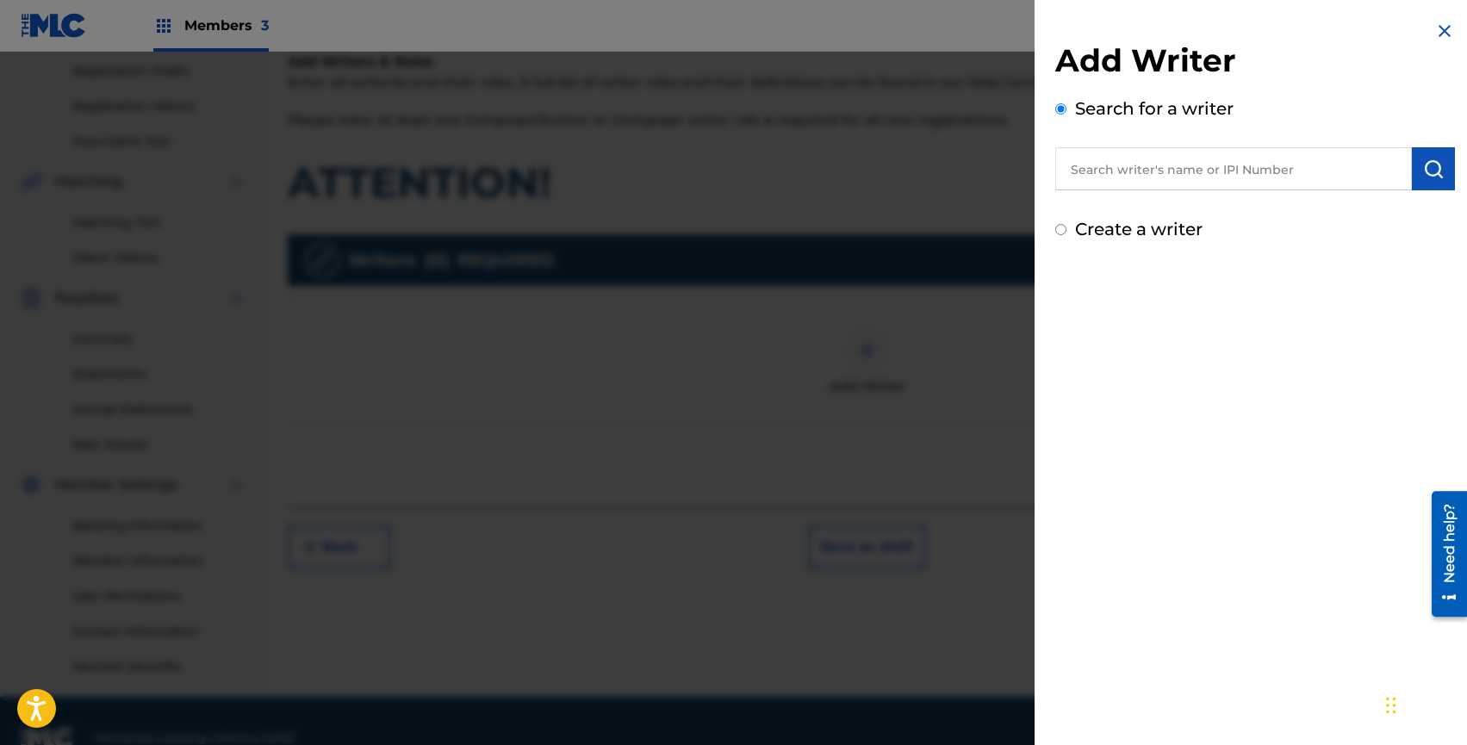
click at [1239, 161] on input "text" at bounding box center [1233, 168] width 357 height 43
type input "slayyyter"
click at [1424, 173] on img "submit" at bounding box center [1433, 169] width 21 height 21
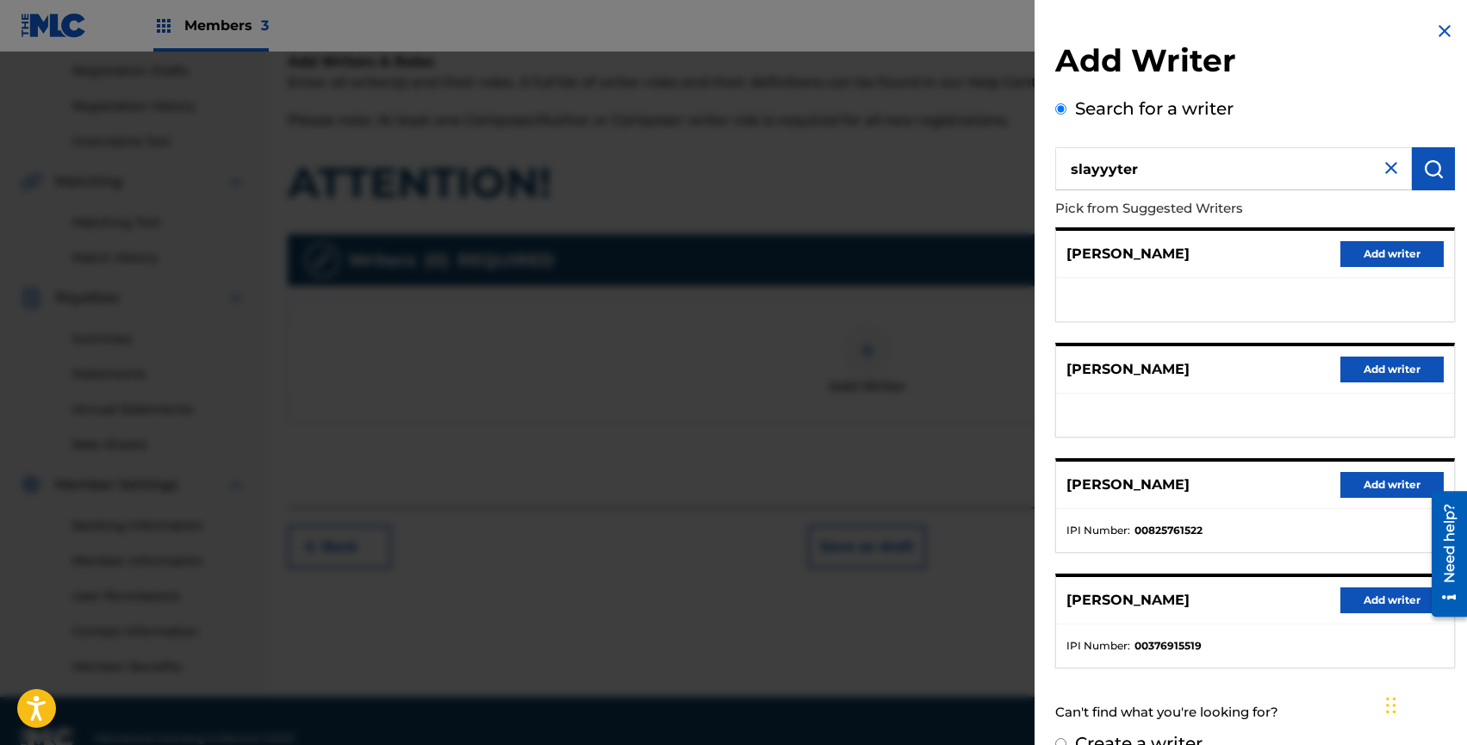
scroll to position [32, 0]
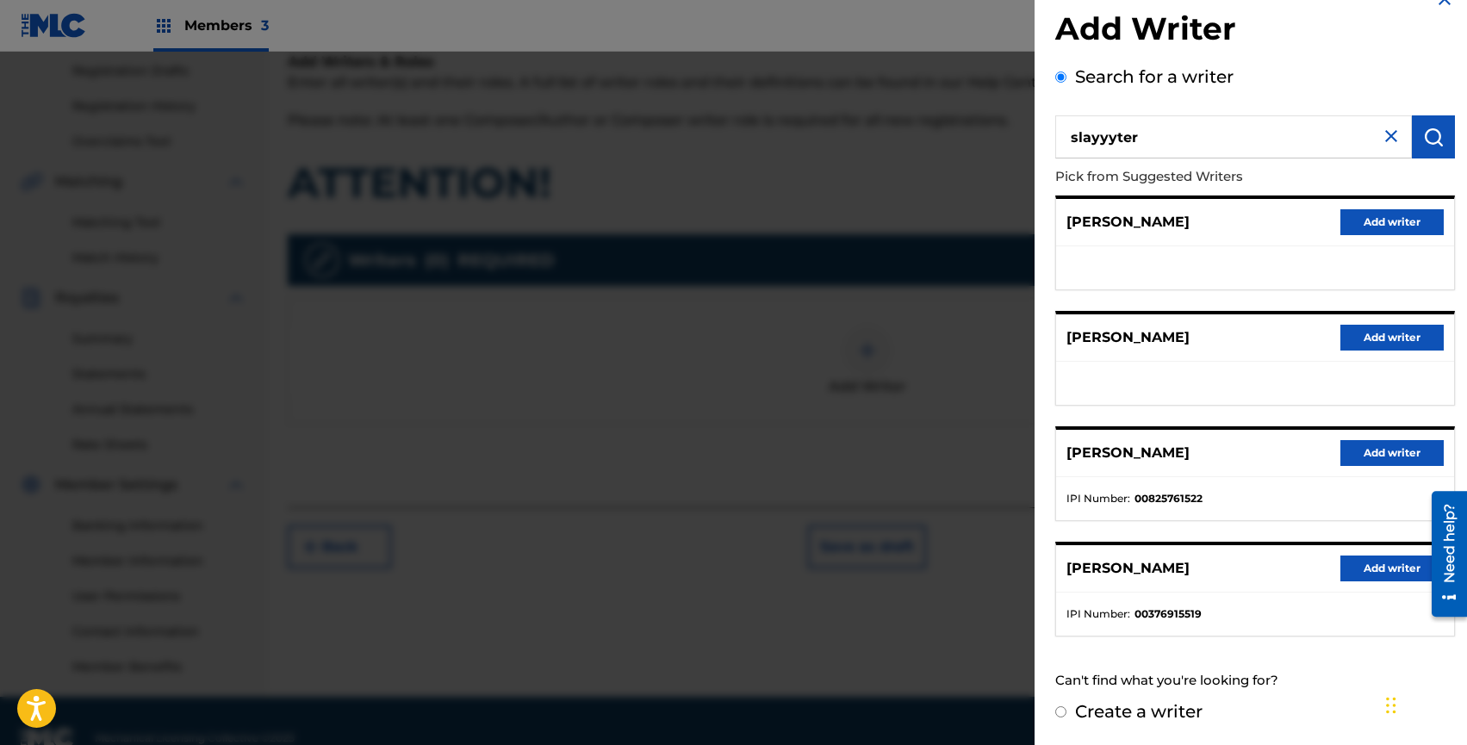
click at [1354, 448] on button "Add writer" at bounding box center [1391, 453] width 103 height 26
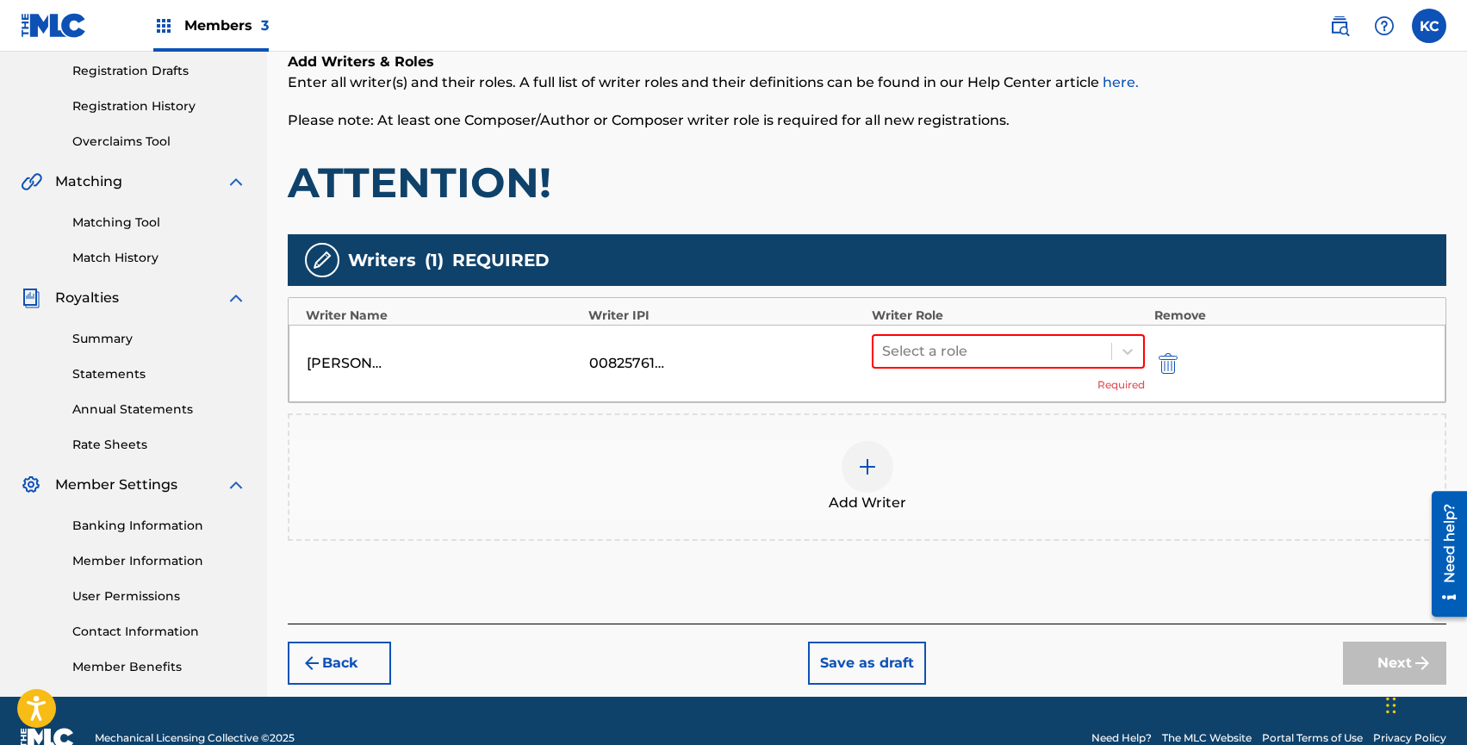
click at [941, 330] on div "[PERSON_NAME] 00825761522 Select a role Required" at bounding box center [867, 364] width 1157 height 78
click at [939, 339] on div at bounding box center [992, 351] width 221 height 24
click at [971, 346] on div at bounding box center [992, 351] width 221 height 24
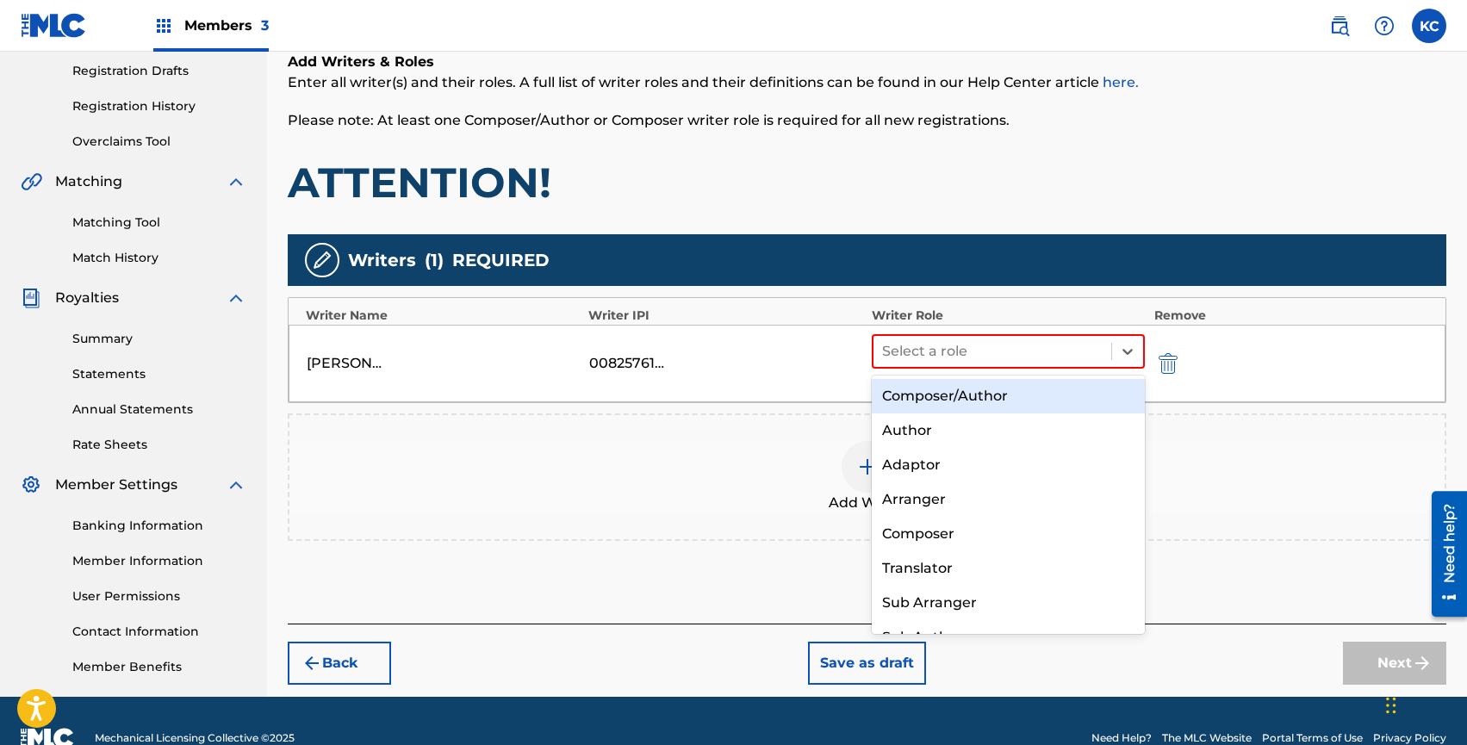
click at [972, 389] on div "Composer/Author" at bounding box center [1009, 396] width 274 height 34
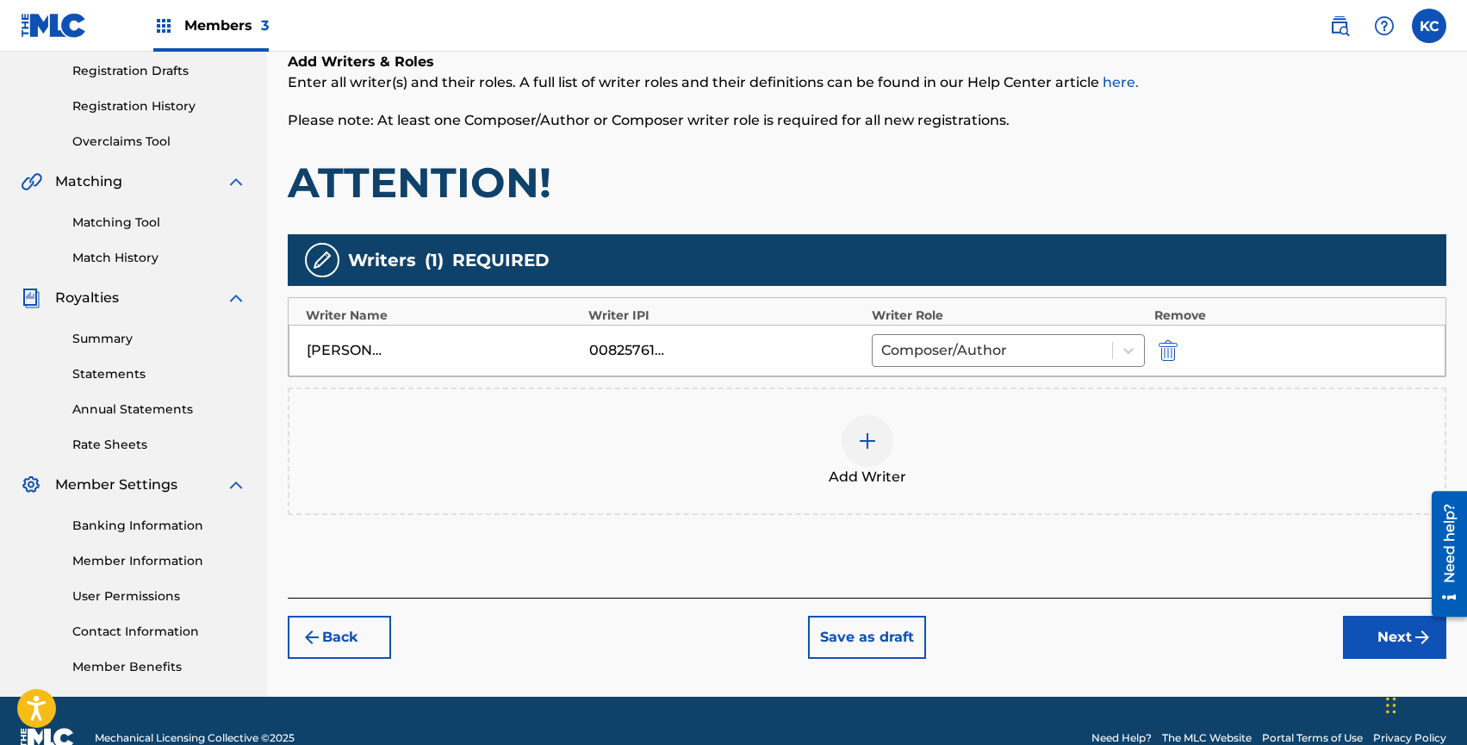
drag, startPoint x: 1322, startPoint y: 622, endPoint x: 1346, endPoint y: 629, distance: 25.1
click at [1322, 622] on div "Back Save as draft Next" at bounding box center [867, 628] width 1159 height 61
click at [1359, 631] on button "Next" at bounding box center [1394, 637] width 103 height 43
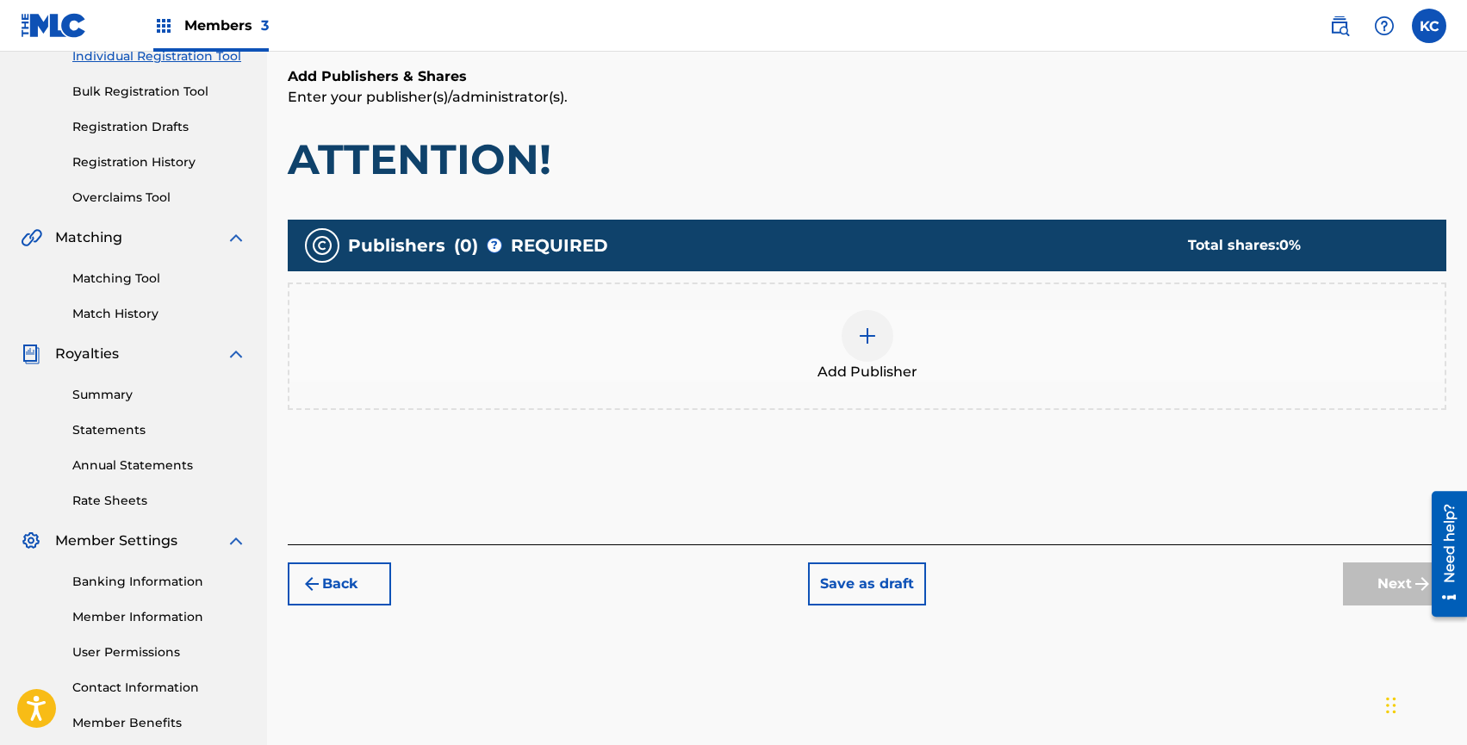
scroll to position [78, 0]
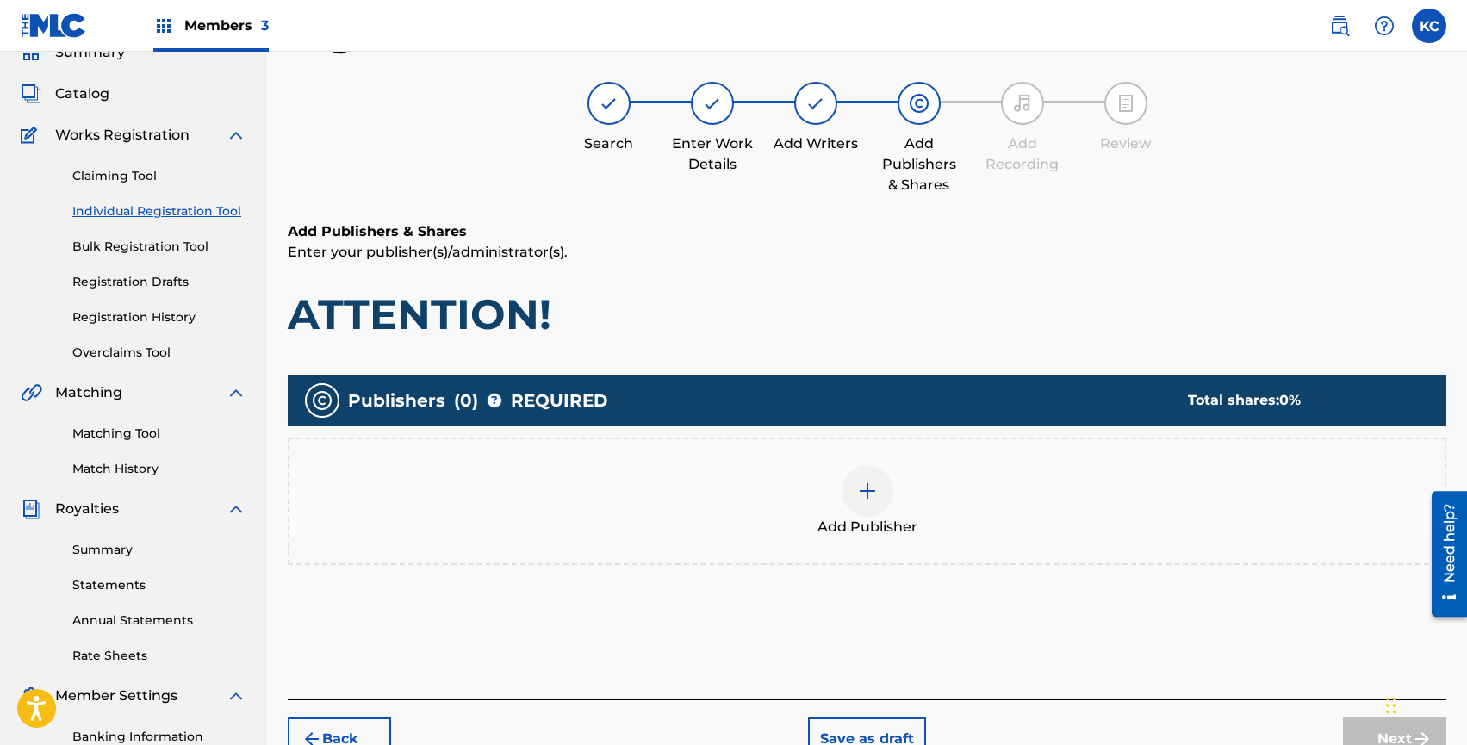
click at [863, 477] on div at bounding box center [868, 491] width 52 height 52
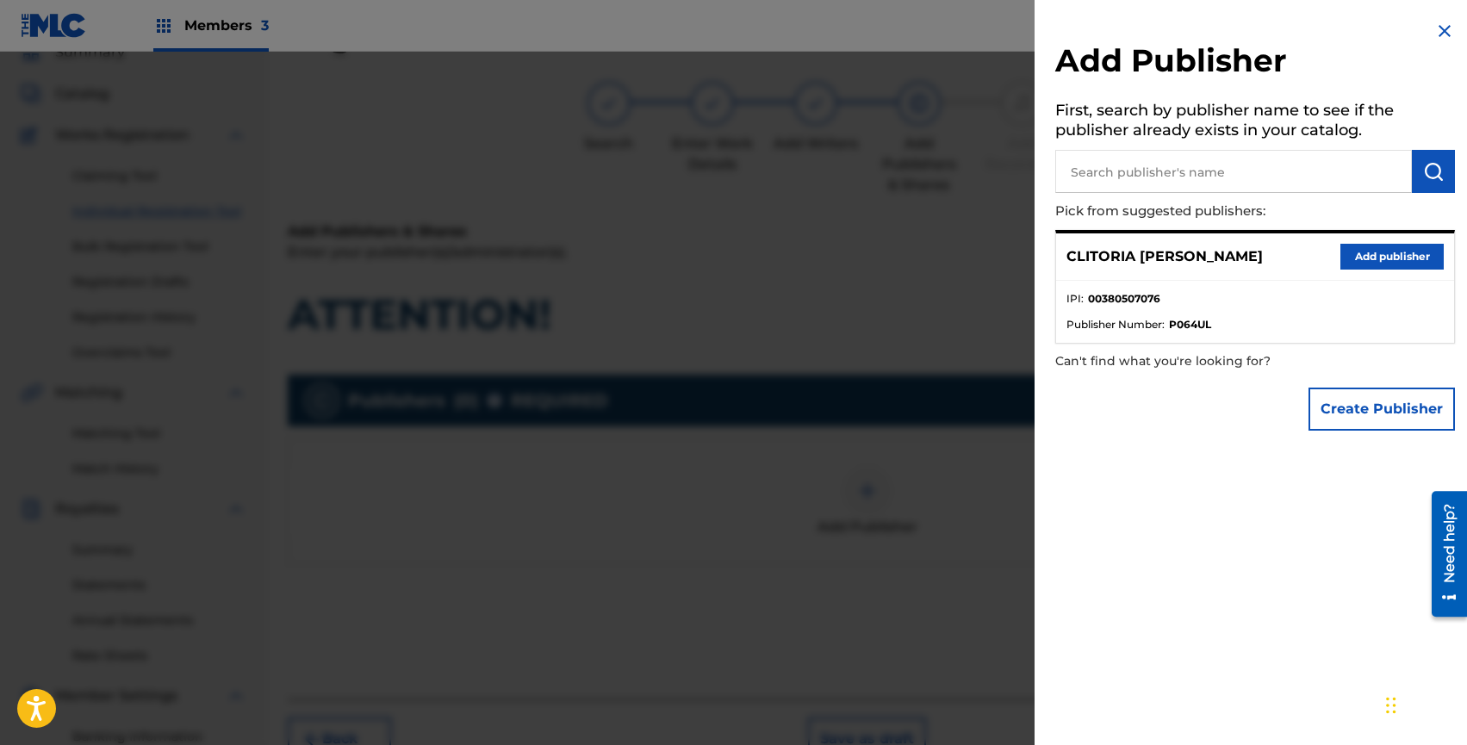
click at [1129, 182] on input "text" at bounding box center [1233, 171] width 357 height 43
click at [1371, 260] on button "Add publisher" at bounding box center [1391, 257] width 103 height 26
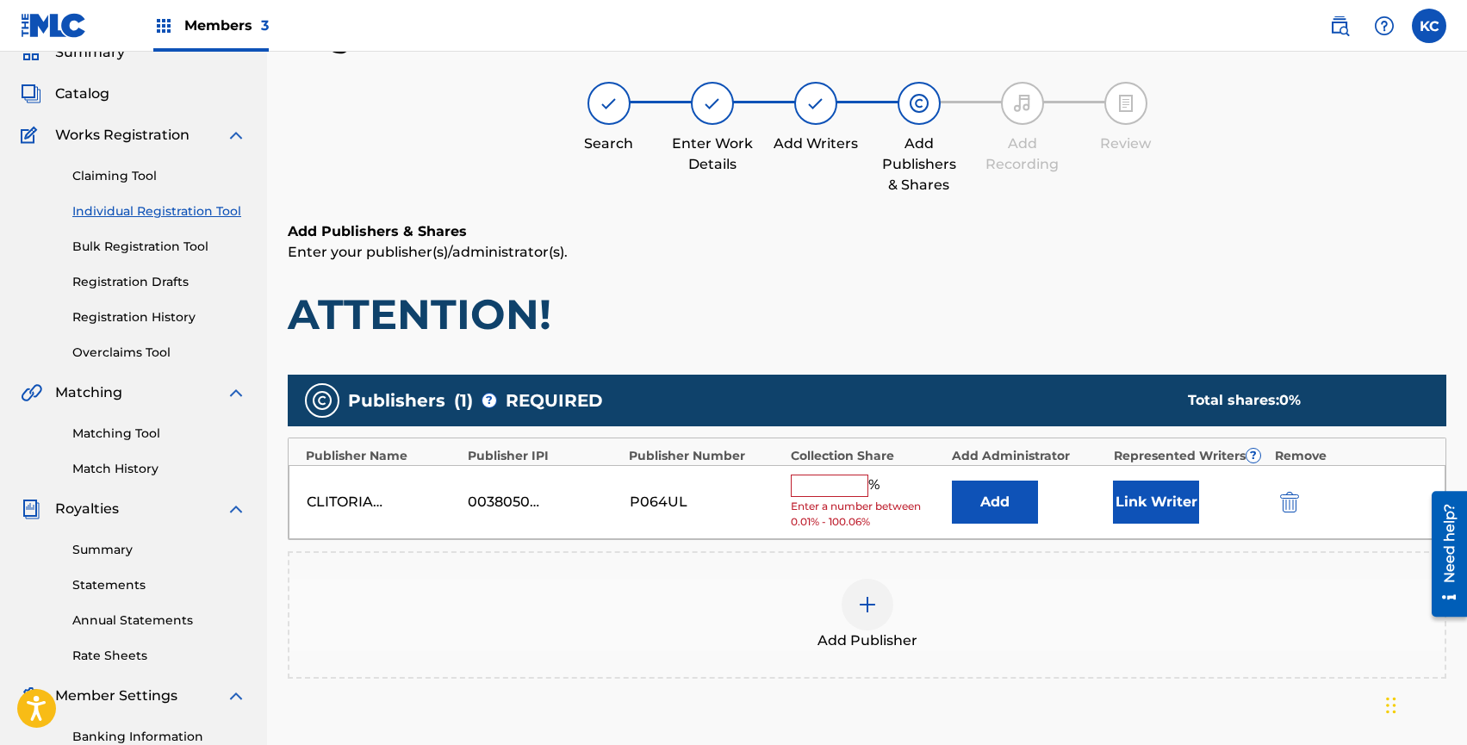
click at [851, 476] on input "text" at bounding box center [830, 486] width 78 height 22
drag, startPoint x: 901, startPoint y: 463, endPoint x: 885, endPoint y: 467, distance: 16.7
click at [901, 465] on div "CLITORIA [PERSON_NAME] 00380507076 P064UL % Enter a number between 0.01% - 100.…" at bounding box center [867, 502] width 1157 height 75
click at [851, 477] on input "text" at bounding box center [830, 486] width 78 height 22
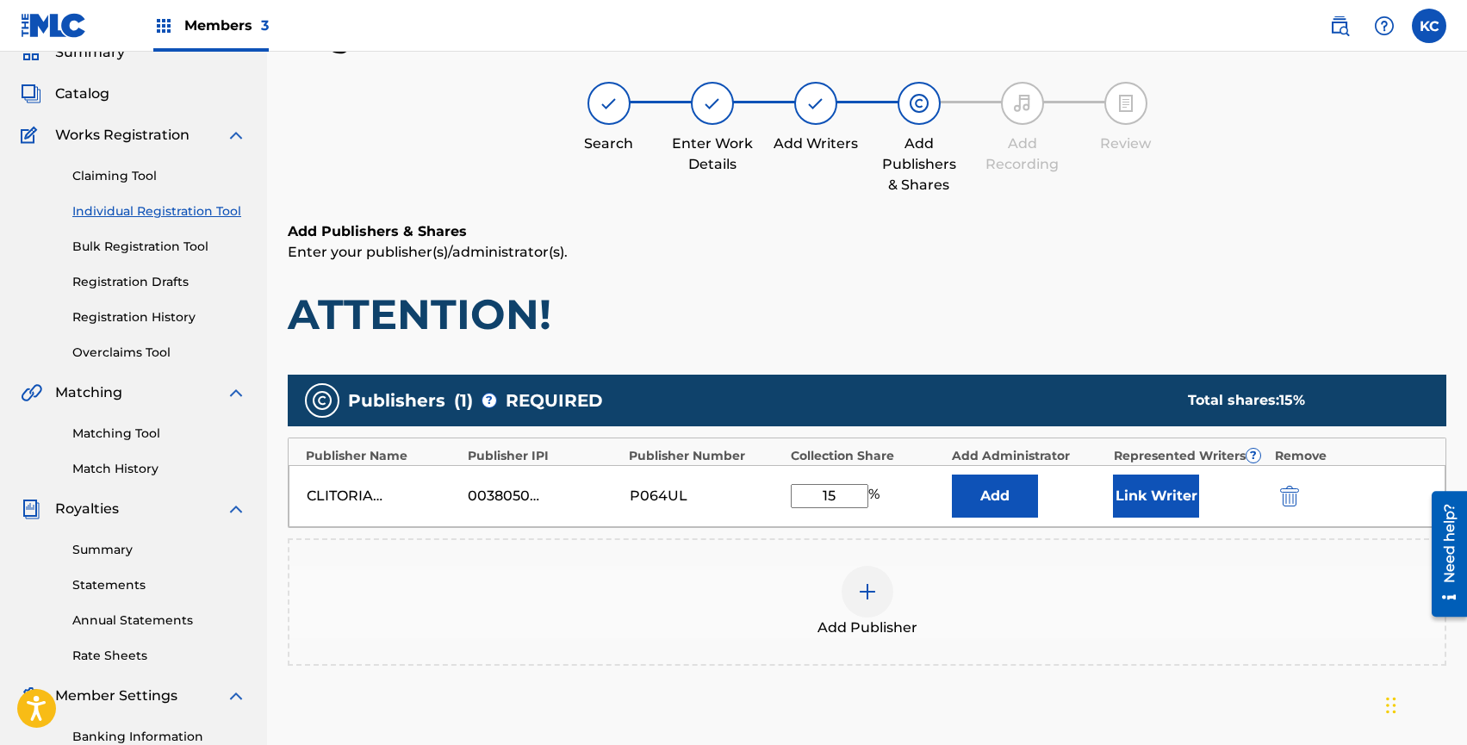
type input "15"
click at [1145, 491] on button "Link Writer" at bounding box center [1156, 496] width 86 height 43
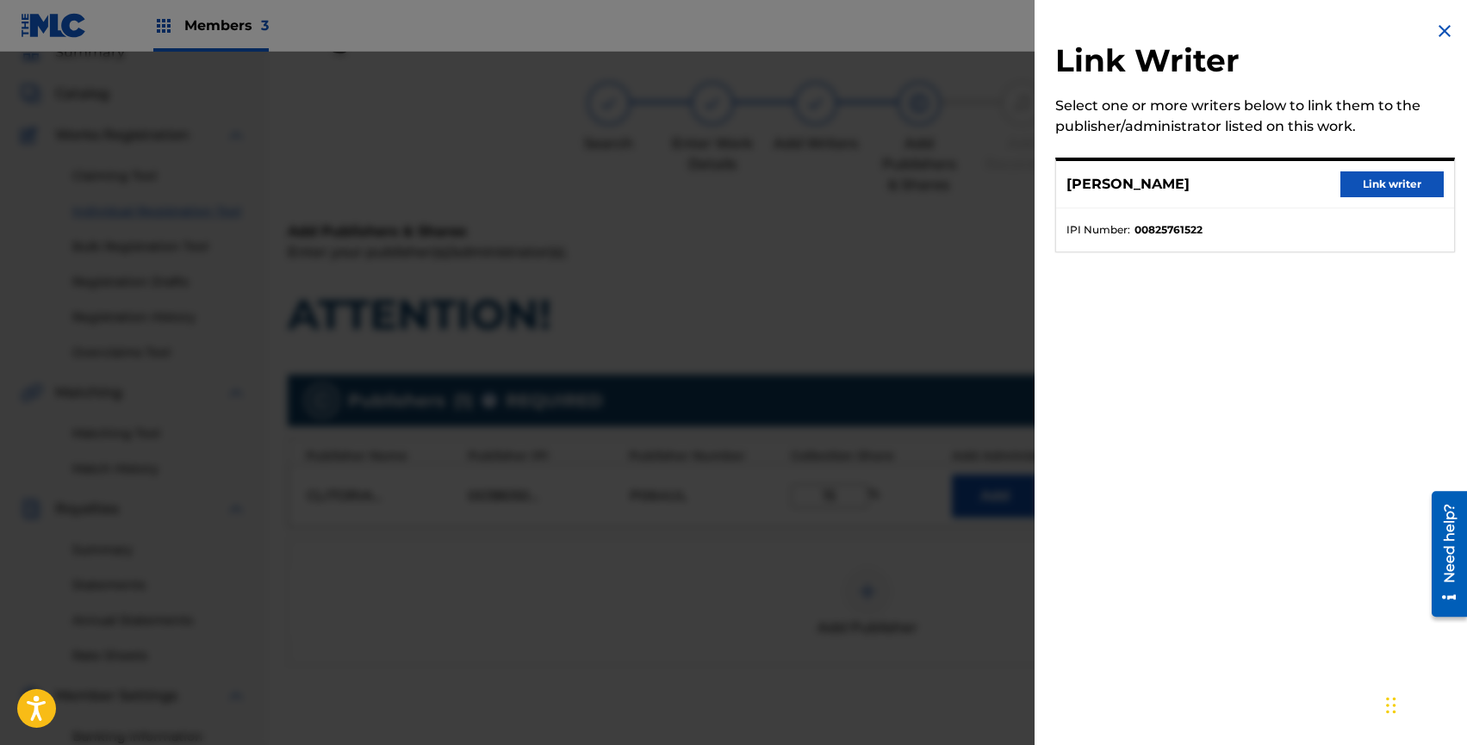
click at [1400, 171] on div "[PERSON_NAME] Link writer" at bounding box center [1255, 184] width 398 height 47
click at [1396, 182] on button "Link writer" at bounding box center [1391, 184] width 103 height 26
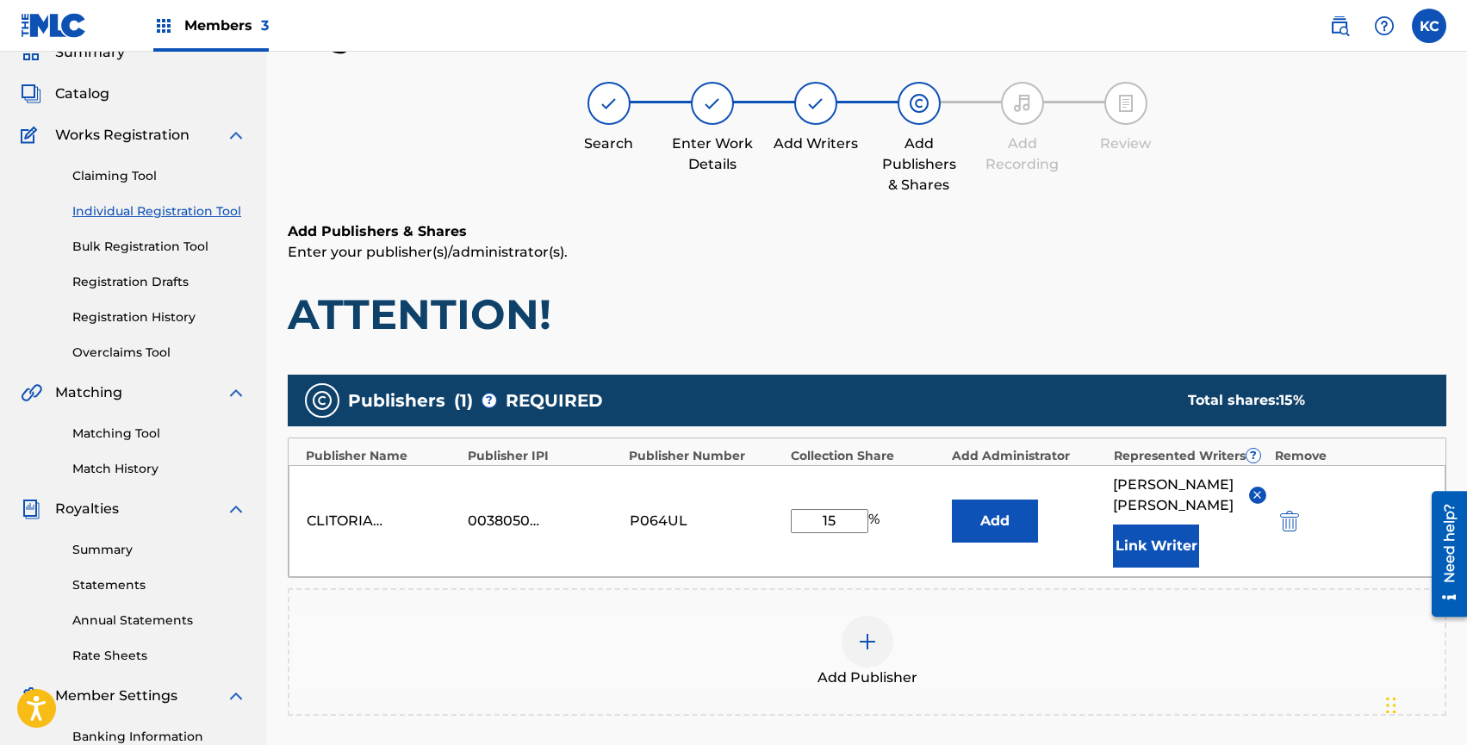
click at [986, 521] on button "Add" at bounding box center [995, 521] width 86 height 43
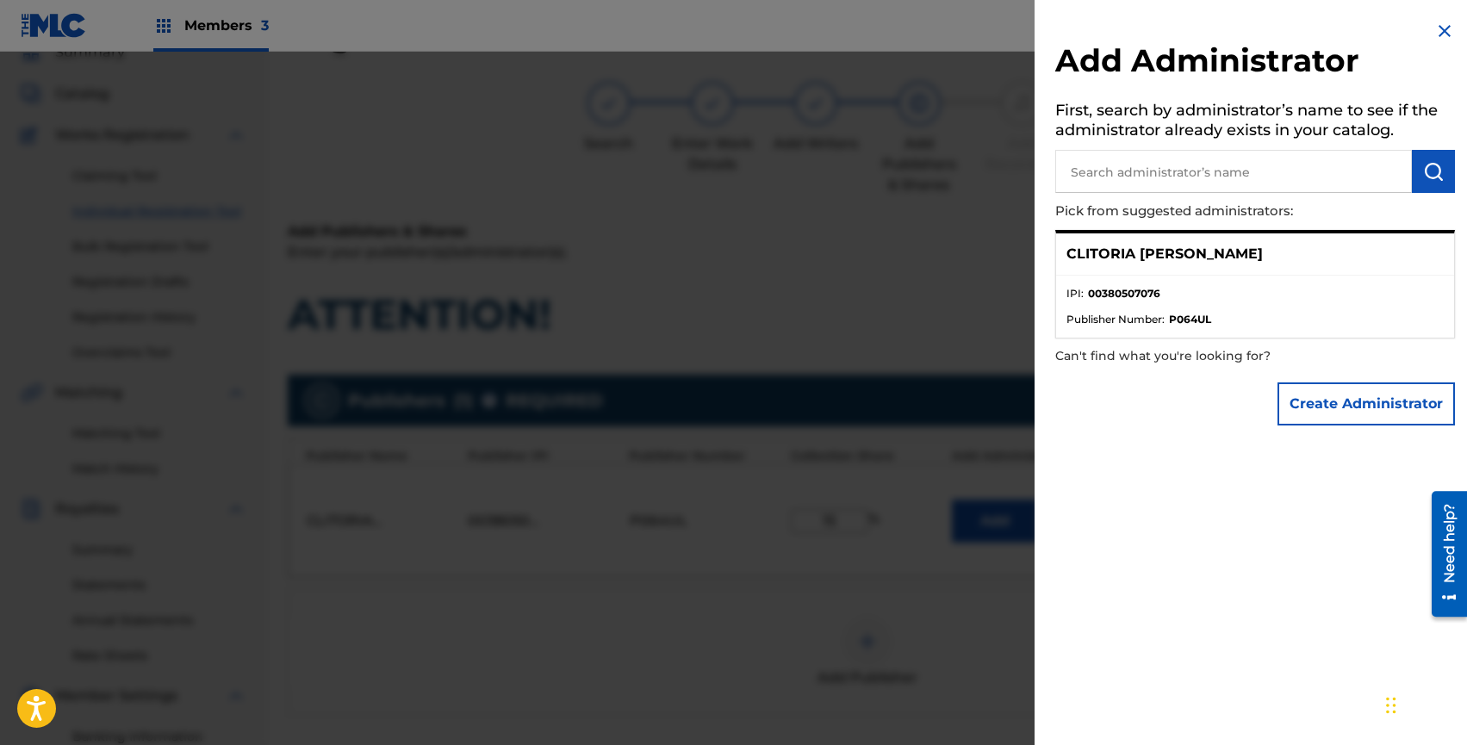
click at [1147, 258] on p "CLITORIA [PERSON_NAME]" at bounding box center [1164, 254] width 196 height 21
click at [902, 268] on div at bounding box center [733, 424] width 1467 height 745
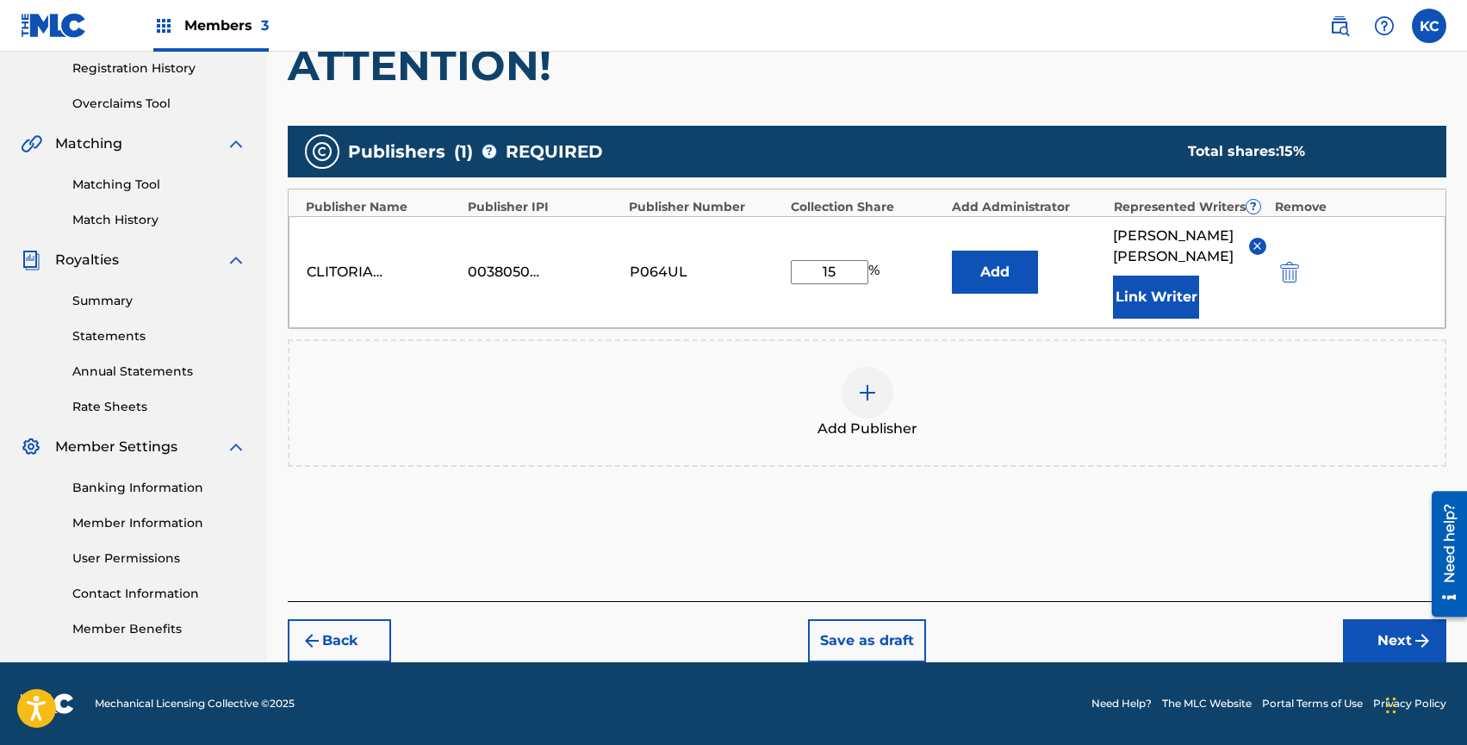
click at [1365, 633] on button "Next" at bounding box center [1394, 640] width 103 height 43
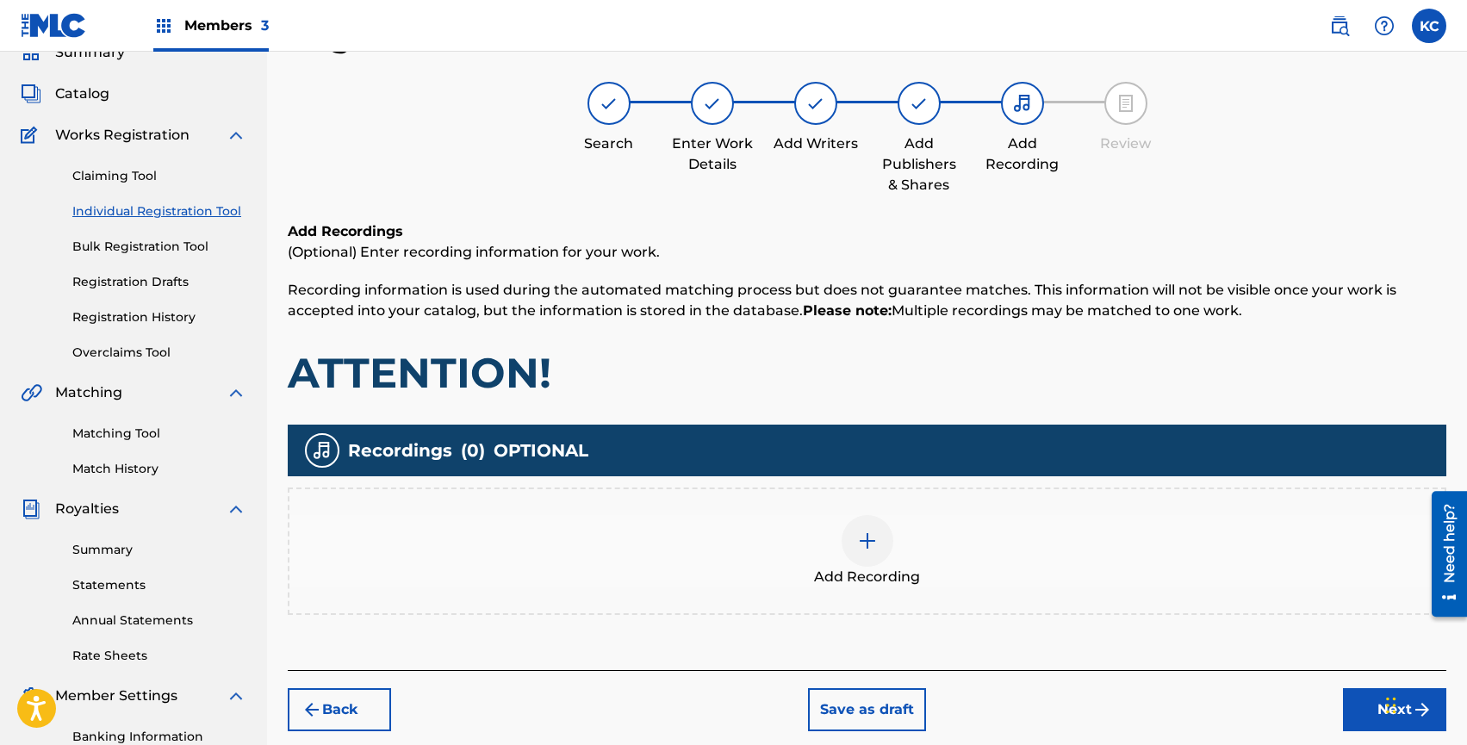
click at [874, 541] on img at bounding box center [867, 541] width 21 height 21
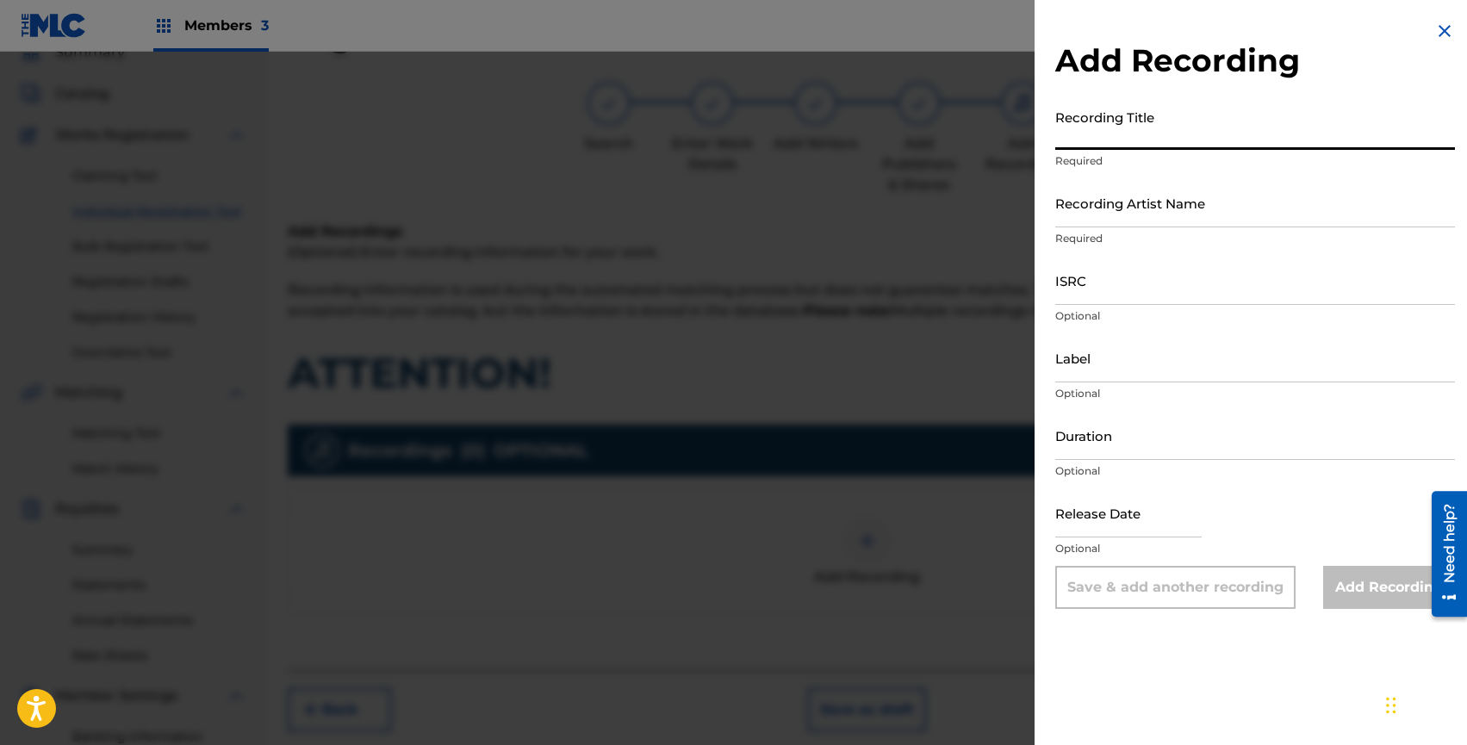
click at [1156, 129] on input "Recording Title" at bounding box center [1255, 125] width 400 height 49
type input "ATTENTION"
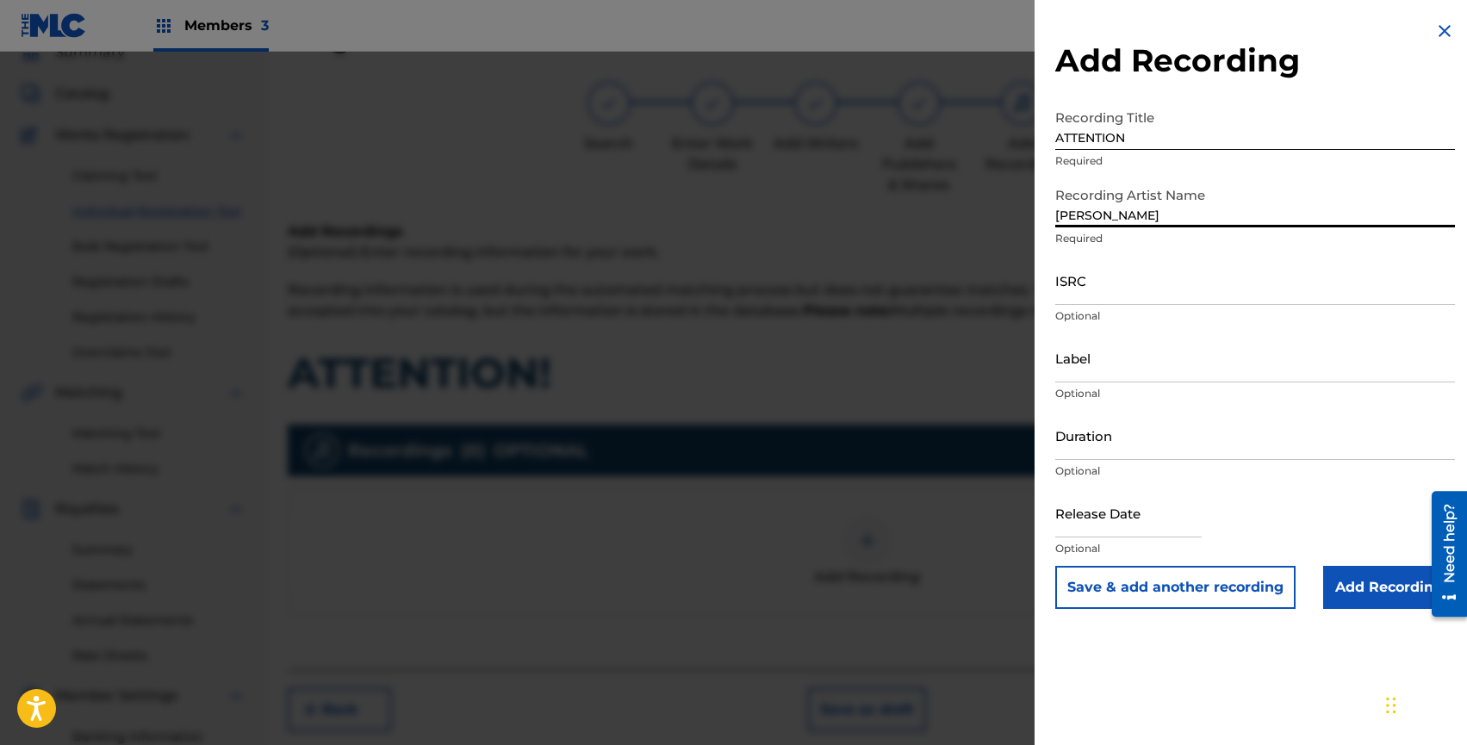
type input "[PERSON_NAME]"
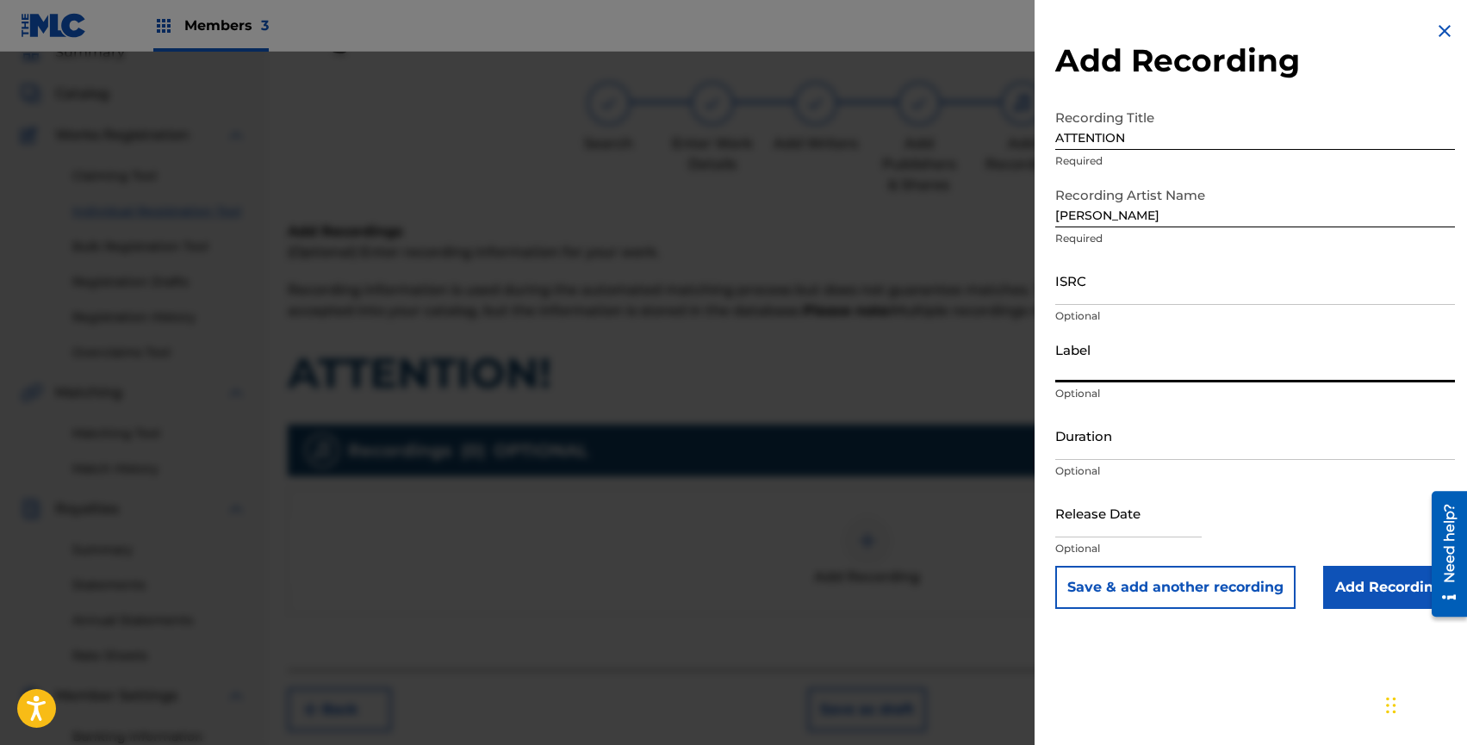
select select "7"
select select "2025"
click at [1377, 596] on input "Add Recording" at bounding box center [1389, 587] width 132 height 43
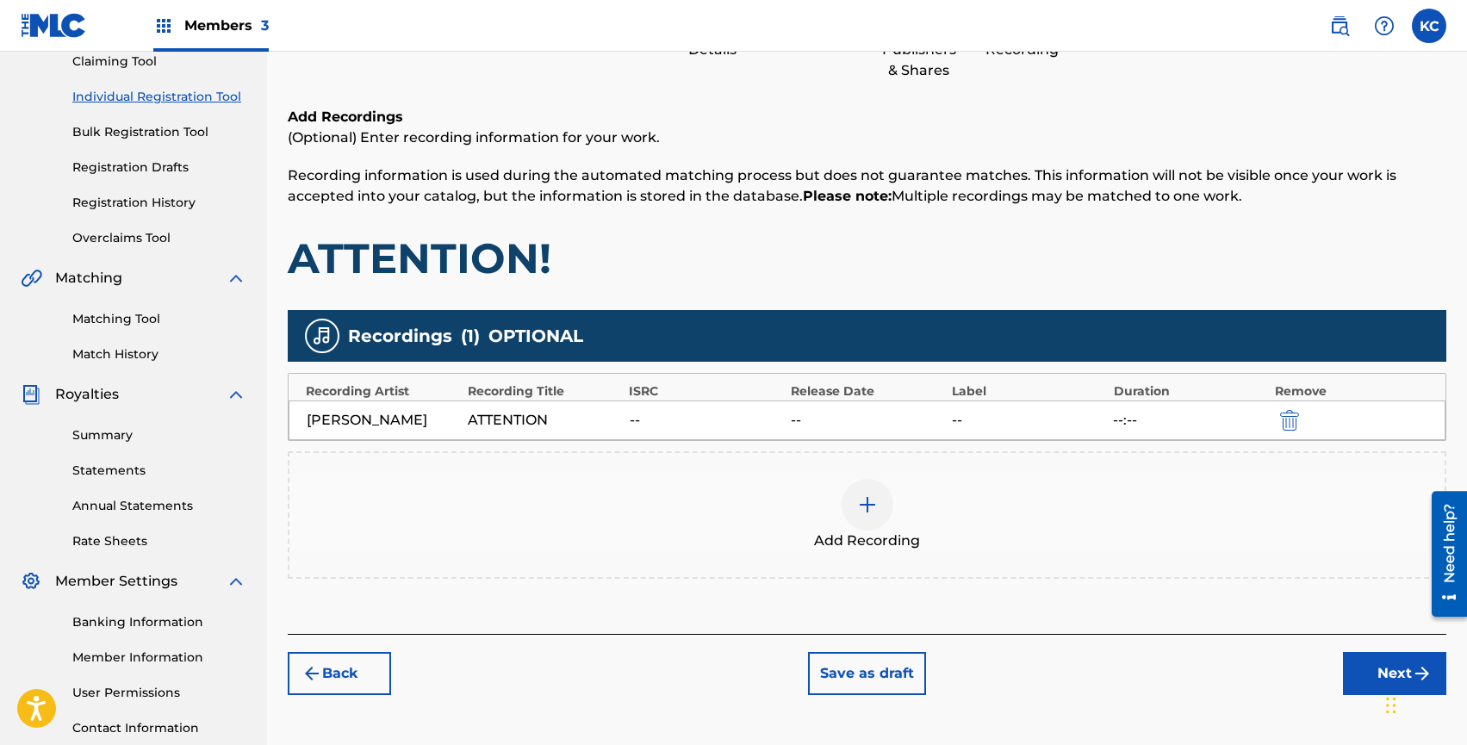
scroll to position [323, 0]
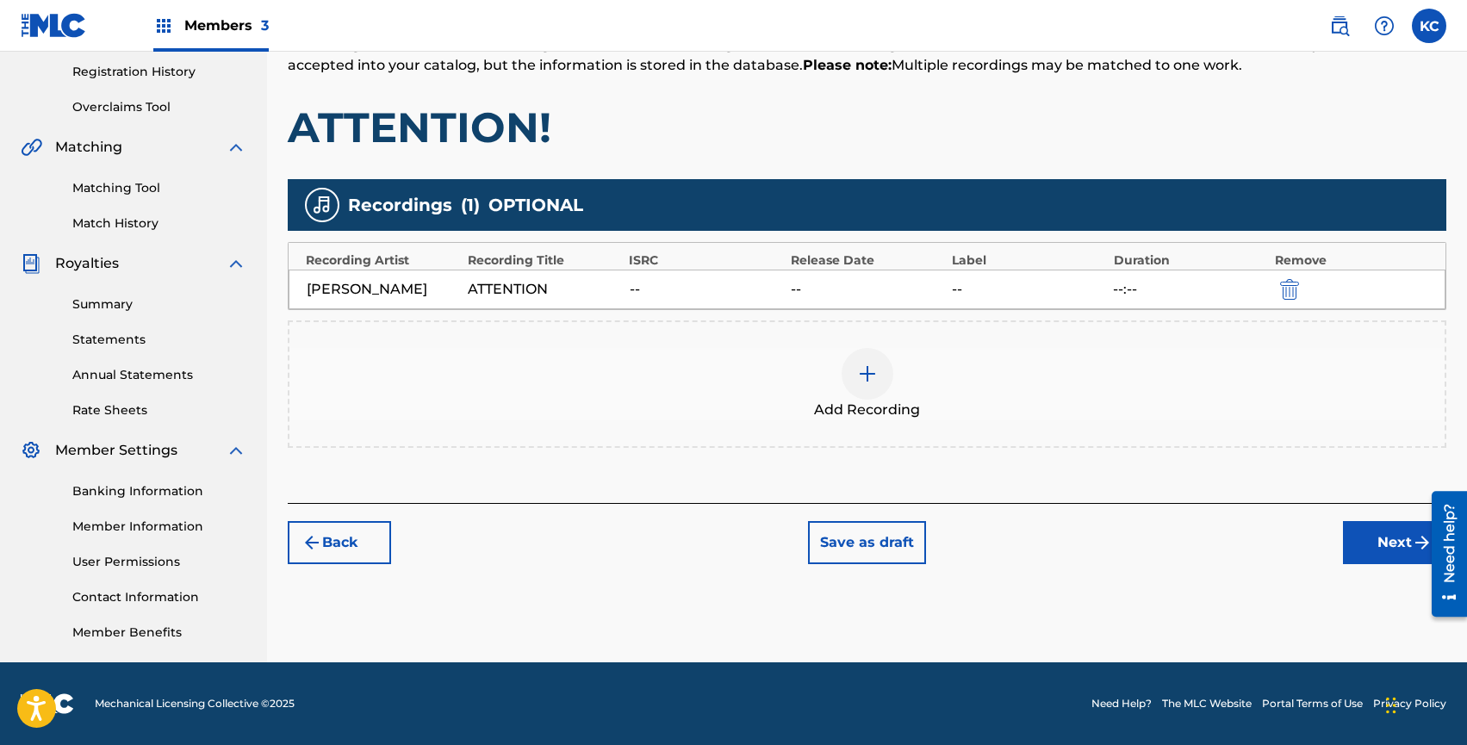
click at [1371, 546] on button "Next" at bounding box center [1394, 542] width 103 height 43
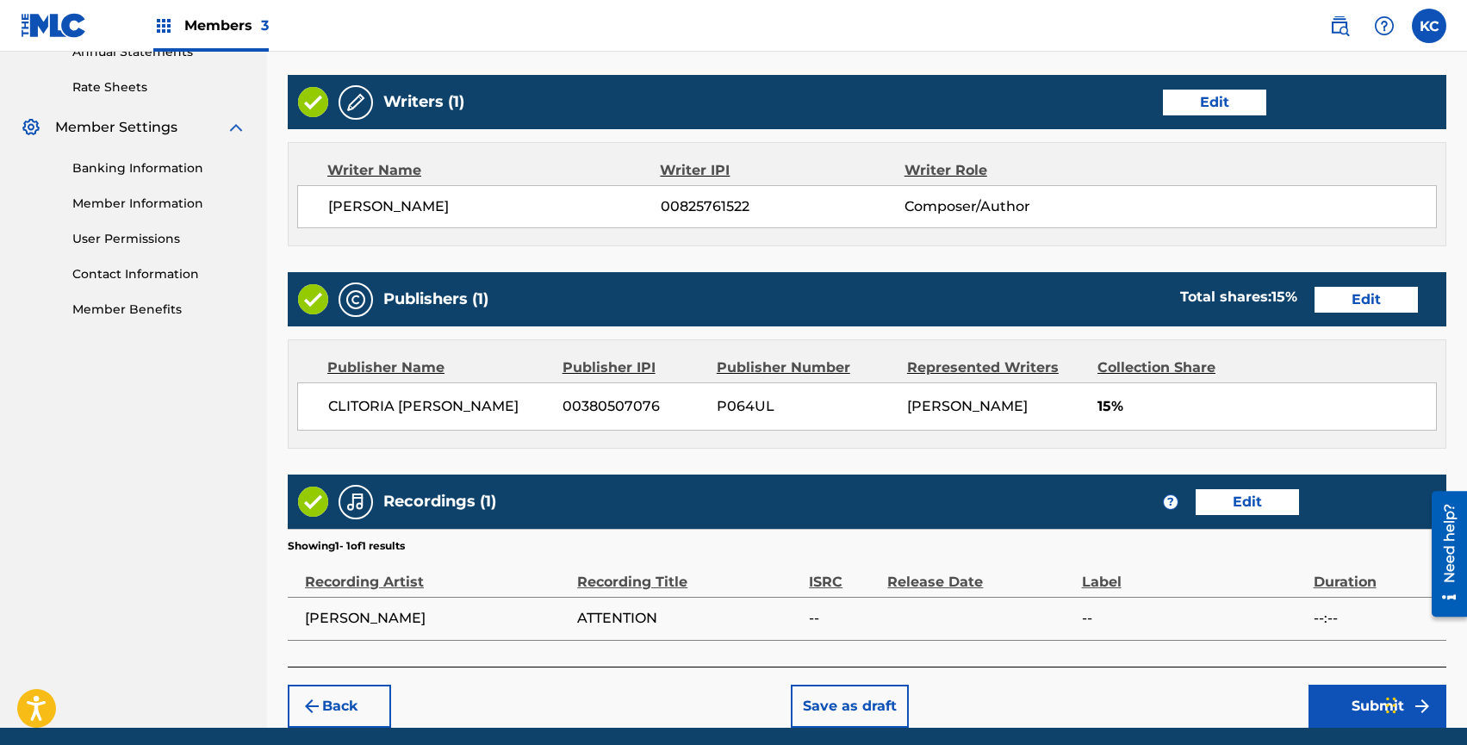
scroll to position [712, 0]
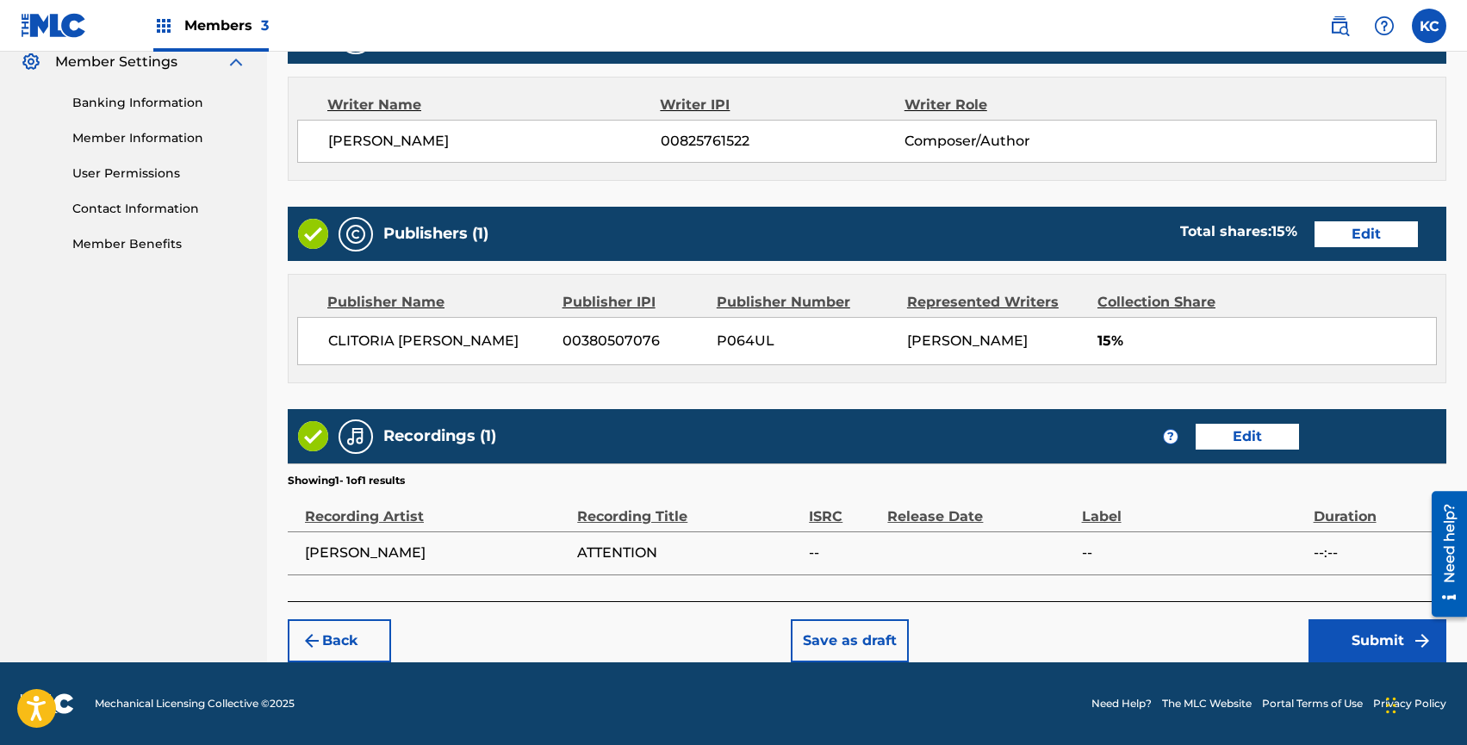
click at [1320, 636] on button "Submit" at bounding box center [1378, 640] width 138 height 43
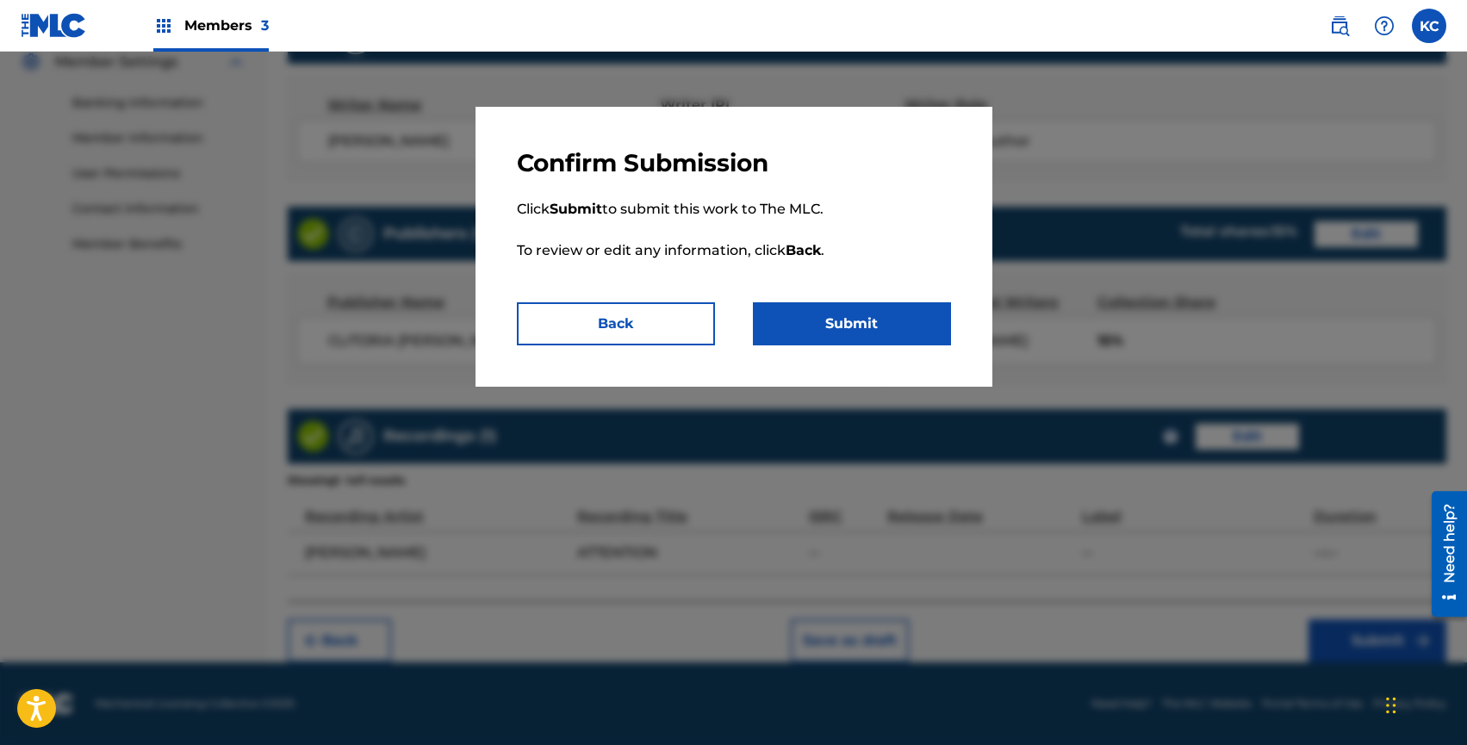
click at [813, 331] on button "Submit" at bounding box center [852, 323] width 198 height 43
